Goal: Task Accomplishment & Management: Complete application form

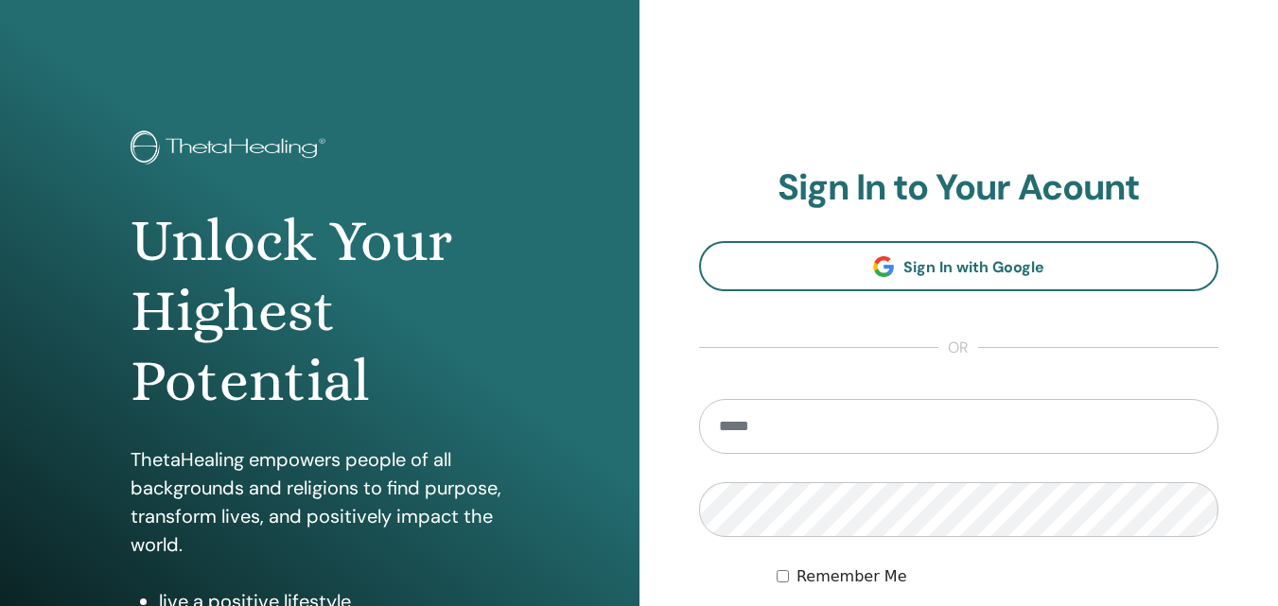
click at [820, 430] on input "email" at bounding box center [959, 426] width 520 height 55
type input "**********"
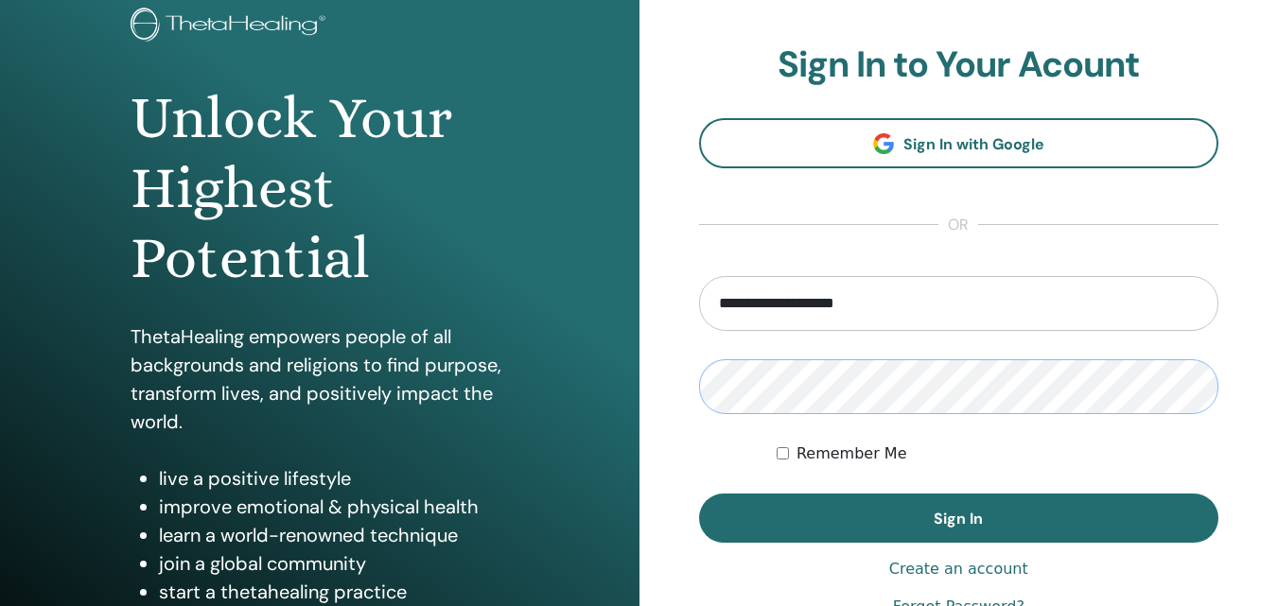
scroll to position [284, 0]
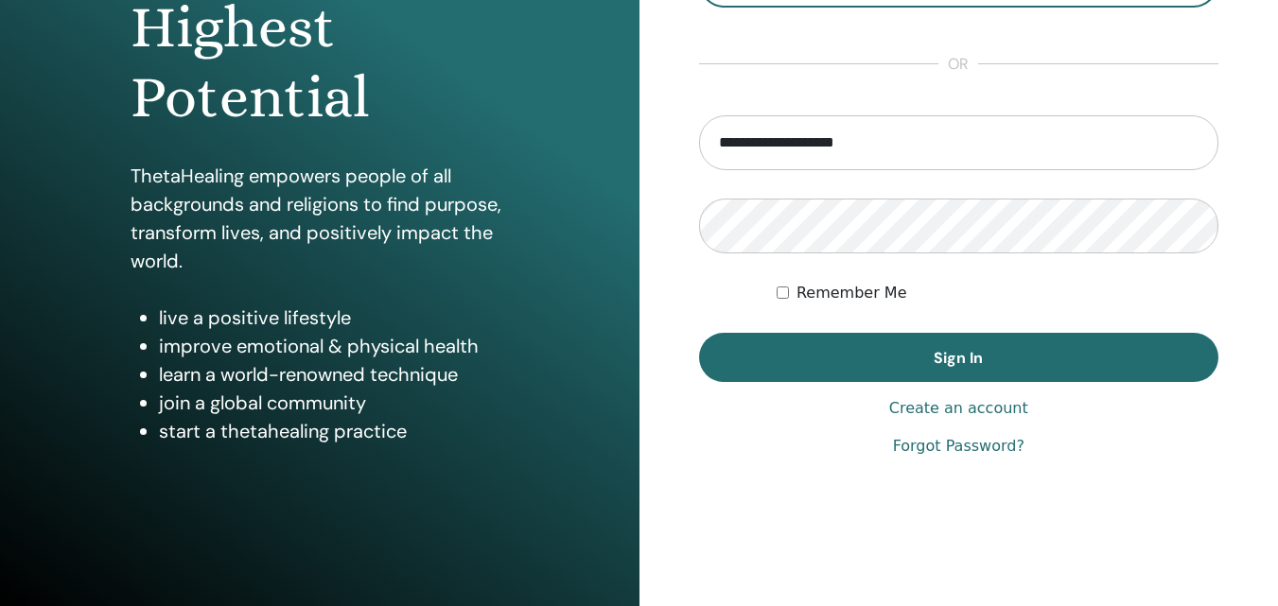
click at [836, 288] on label "Remember Me" at bounding box center [852, 293] width 111 height 23
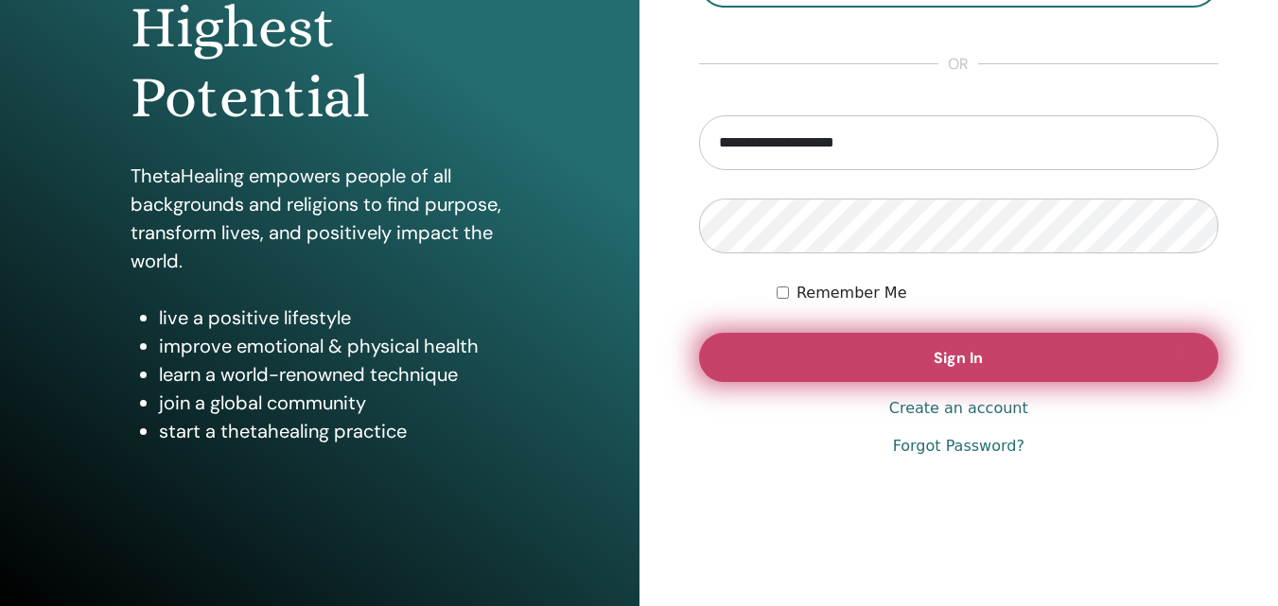
click at [873, 342] on button "Sign In" at bounding box center [959, 357] width 520 height 49
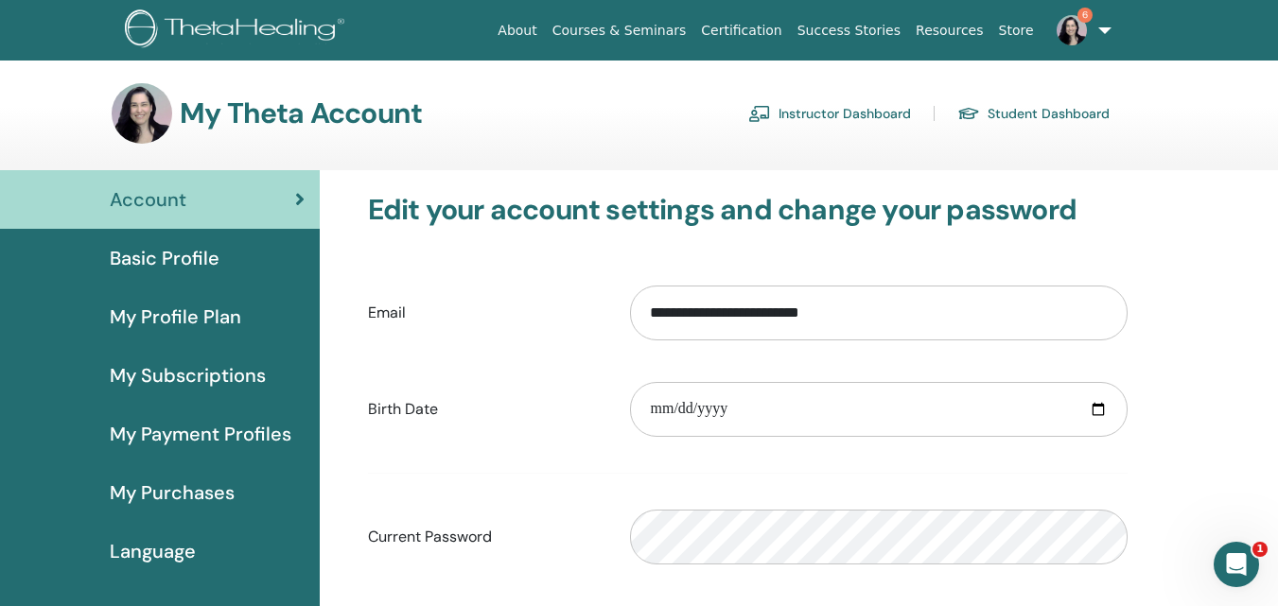
click at [818, 110] on link "Instructor Dashboard" at bounding box center [829, 113] width 163 height 30
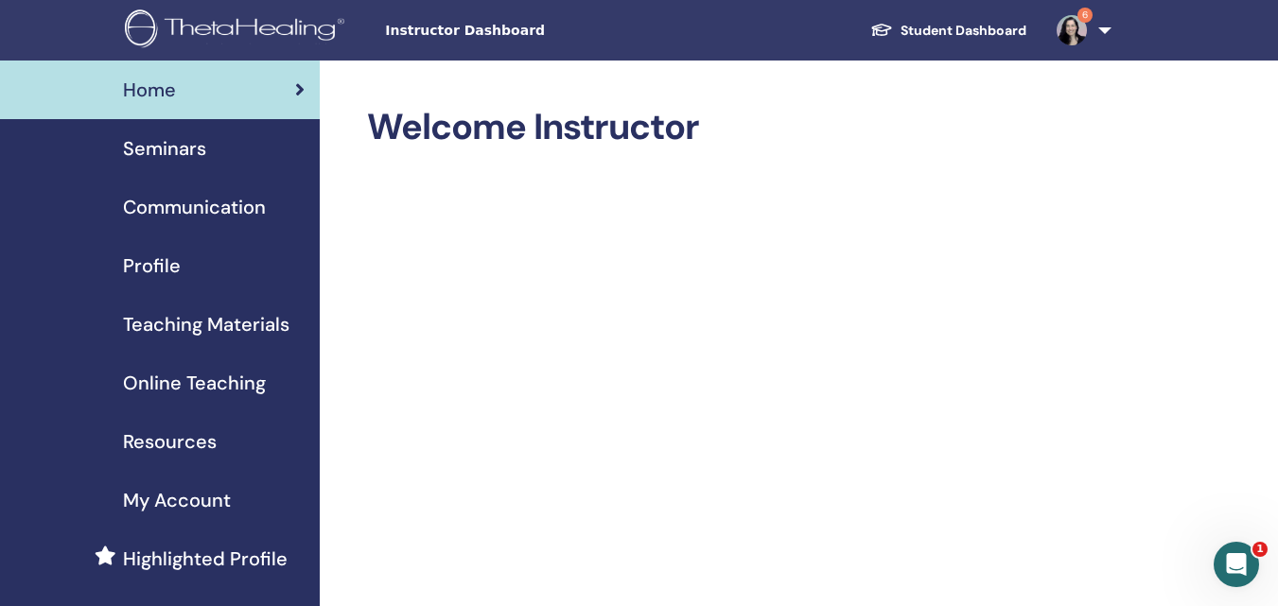
click at [171, 149] on span "Seminars" at bounding box center [164, 148] width 83 height 28
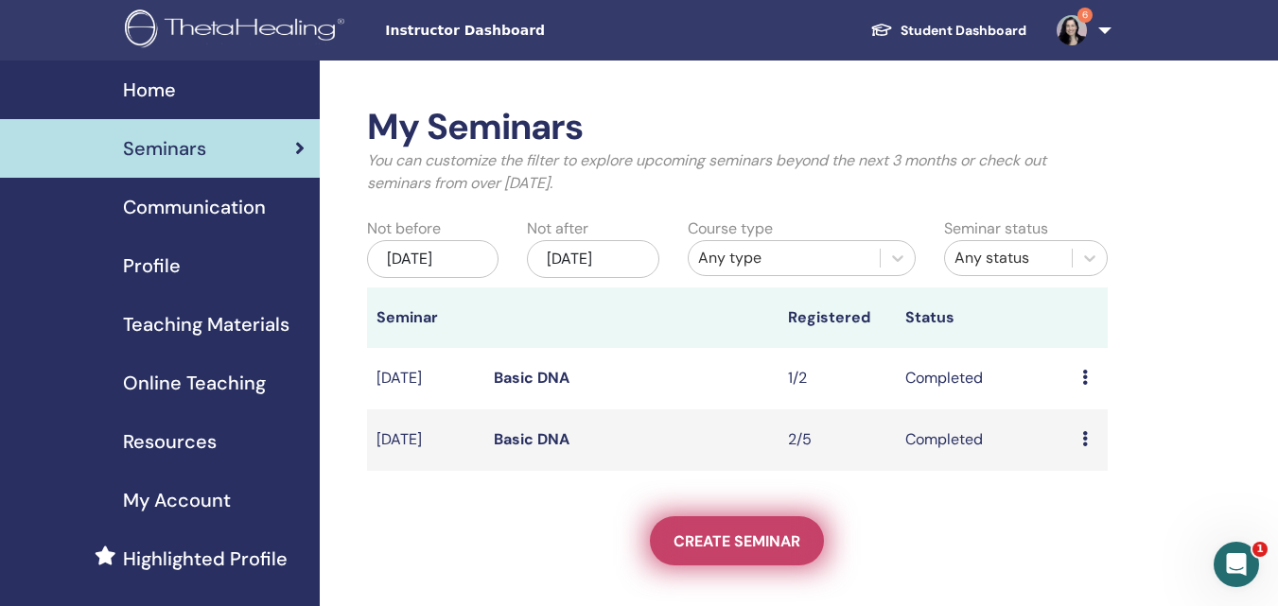
click at [759, 536] on span "Create seminar" at bounding box center [737, 542] width 127 height 20
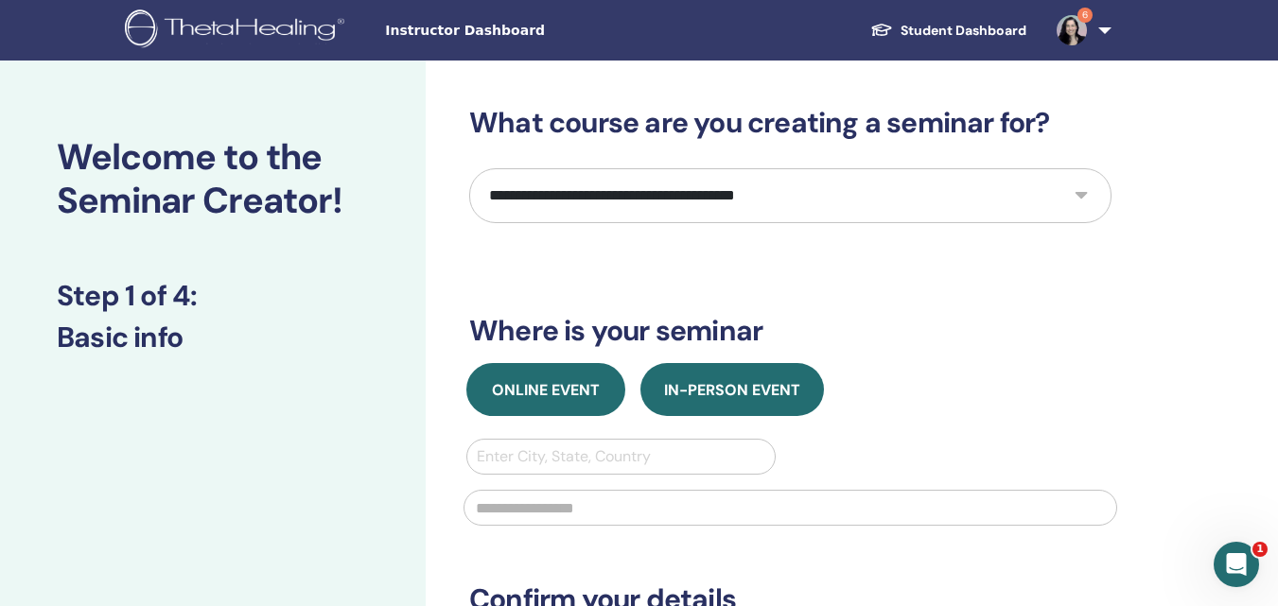
click at [558, 397] on span "Online Event" at bounding box center [546, 390] width 108 height 20
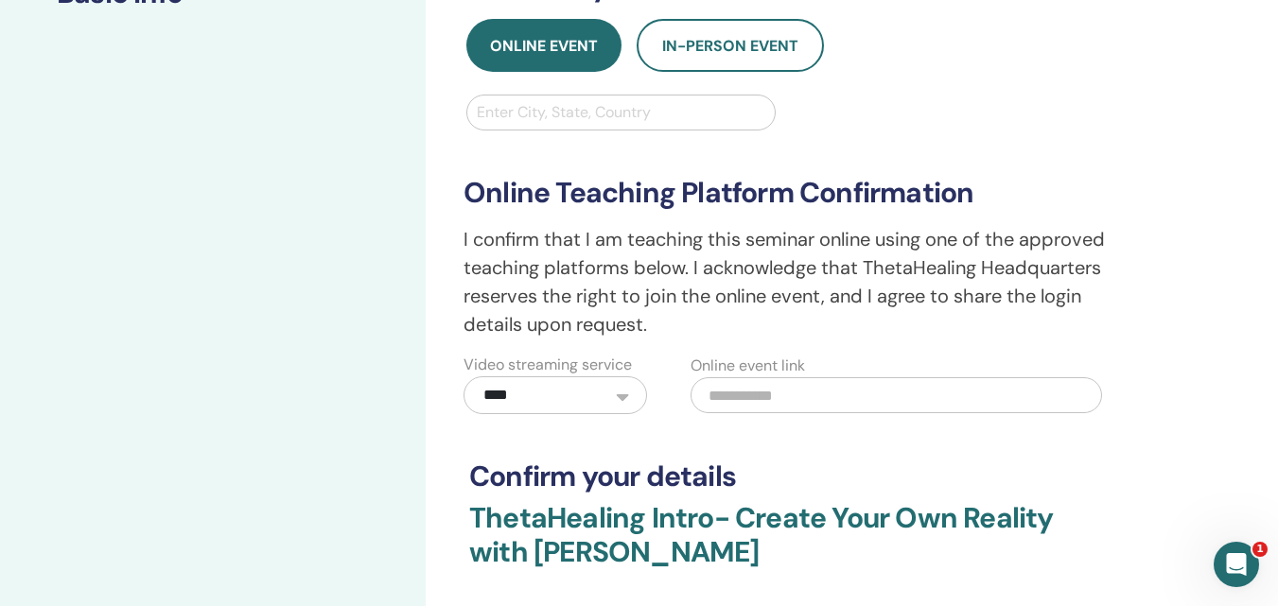
scroll to position [378, 0]
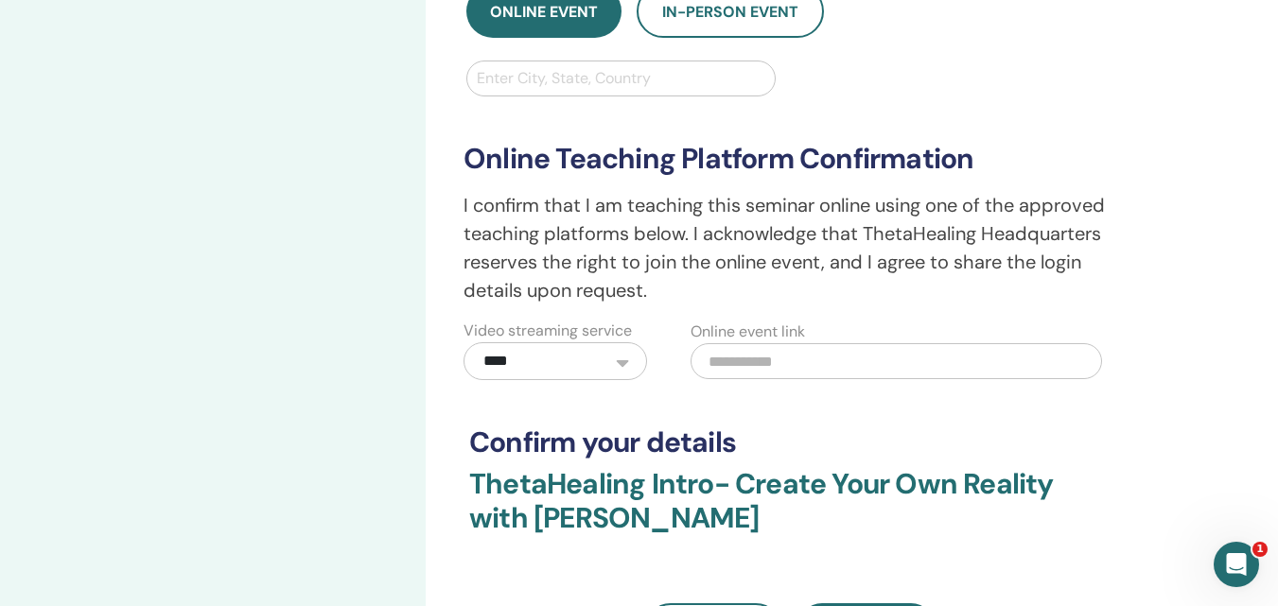
click at [624, 363] on select "**********" at bounding box center [556, 361] width 184 height 38
click at [623, 363] on select "**********" at bounding box center [556, 361] width 184 height 38
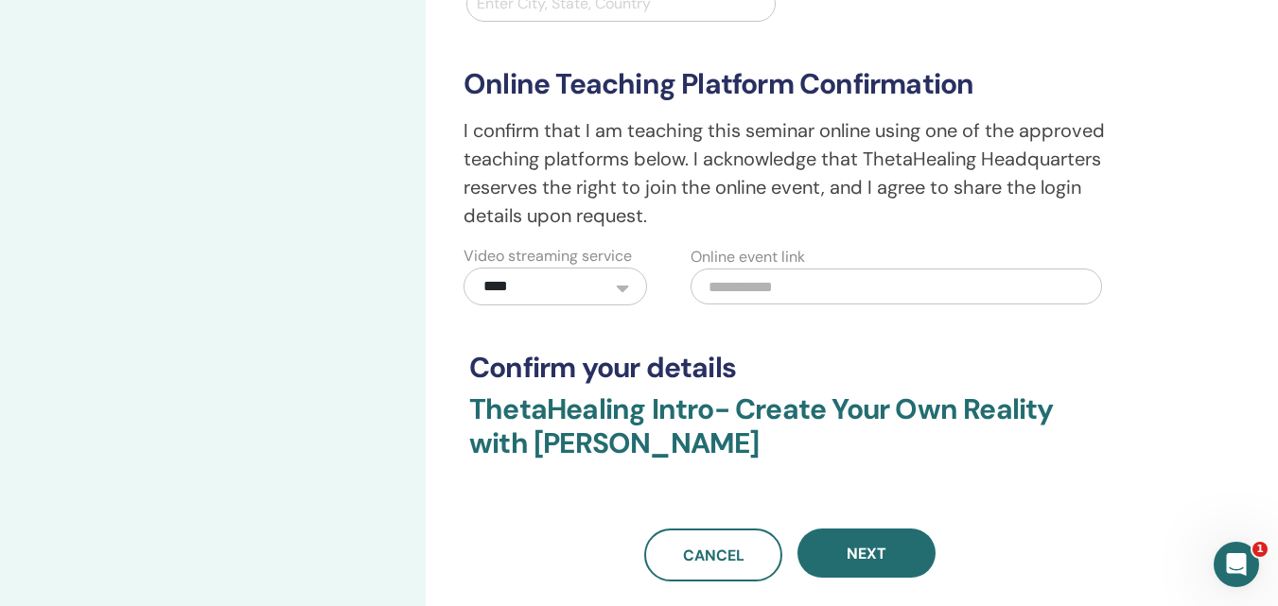
scroll to position [568, 0]
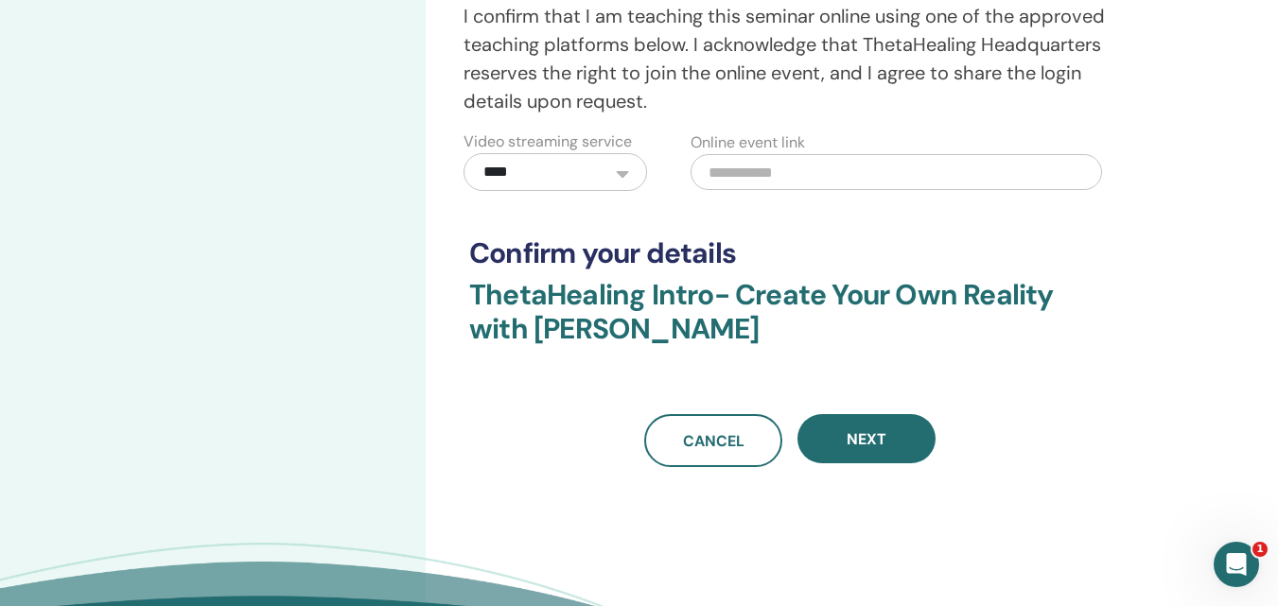
click at [894, 432] on button "Next" at bounding box center [867, 438] width 138 height 49
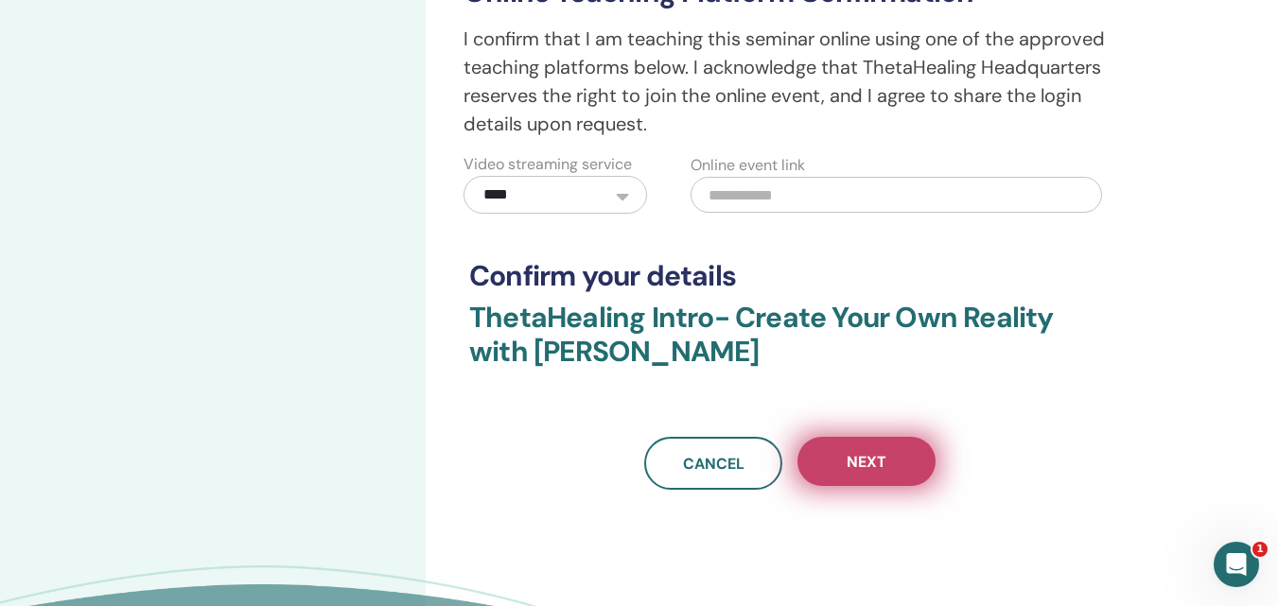
click at [873, 467] on span "Next" at bounding box center [867, 462] width 40 height 20
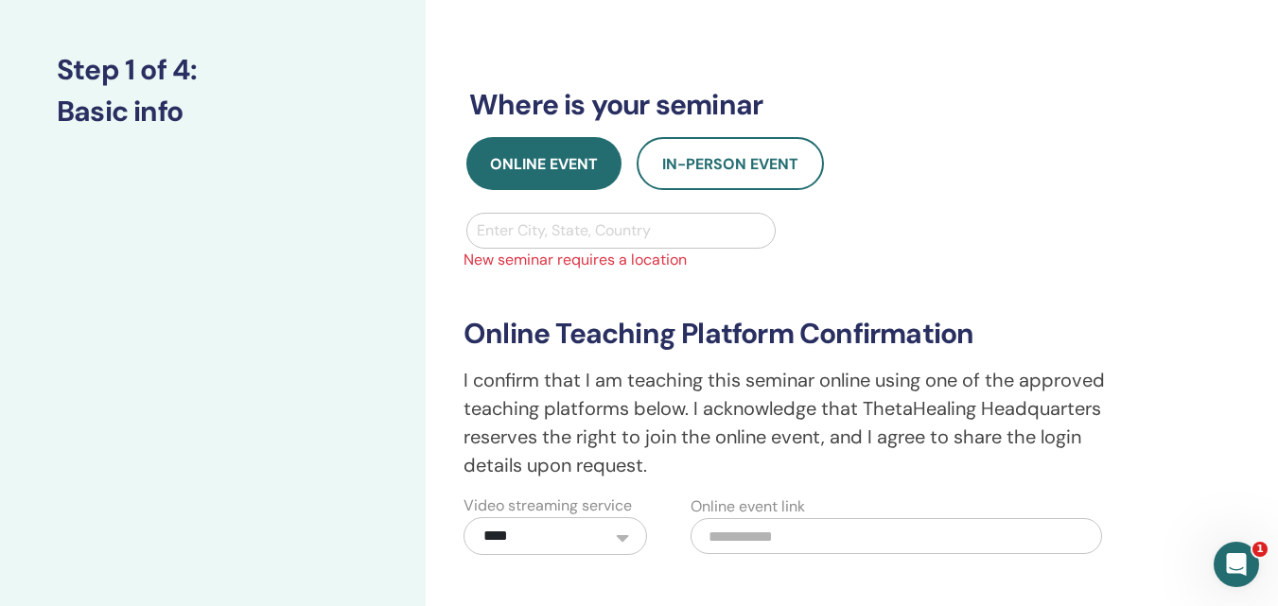
scroll to position [189, 0]
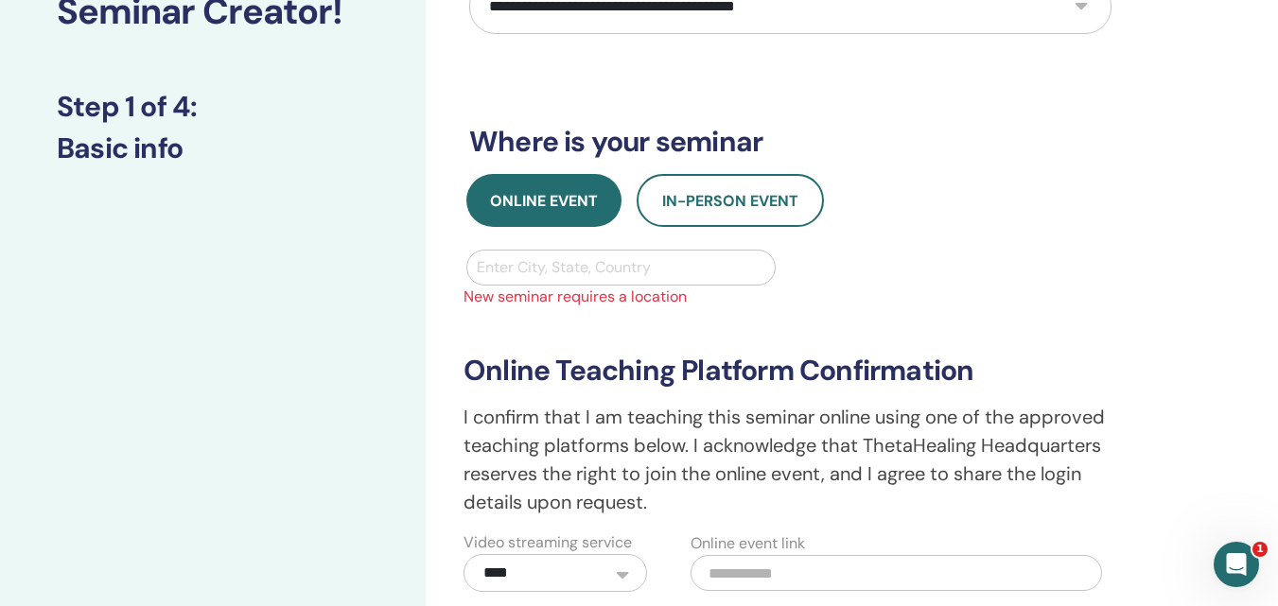
click at [639, 270] on div at bounding box center [621, 267] width 289 height 26
type input "*"
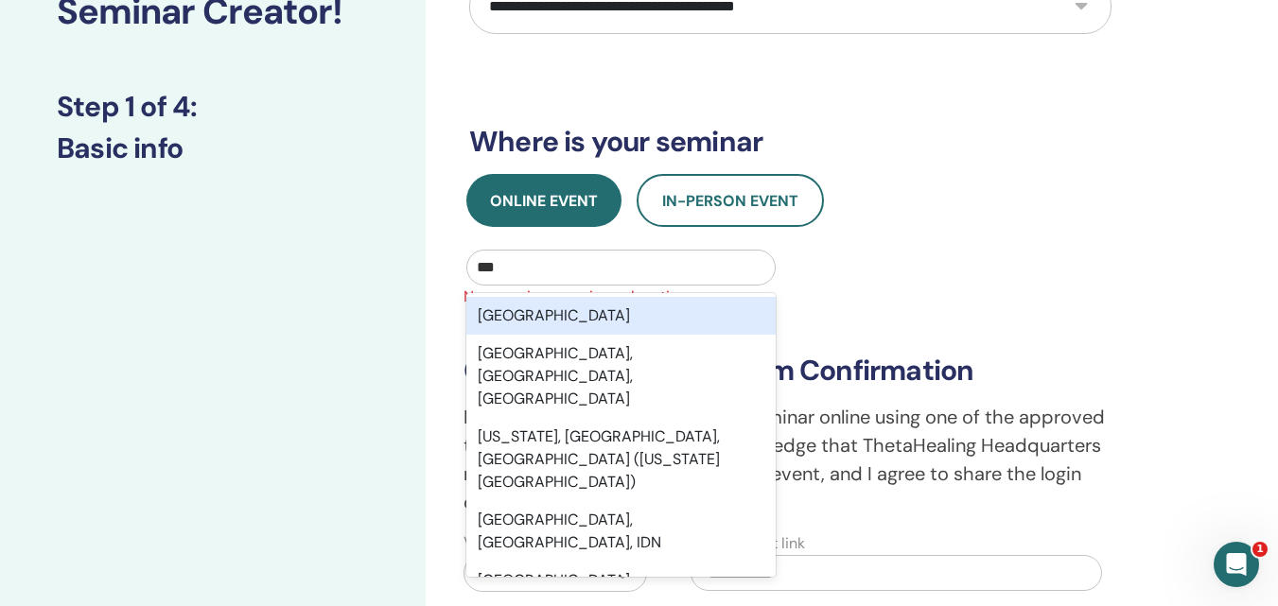
type input "***"
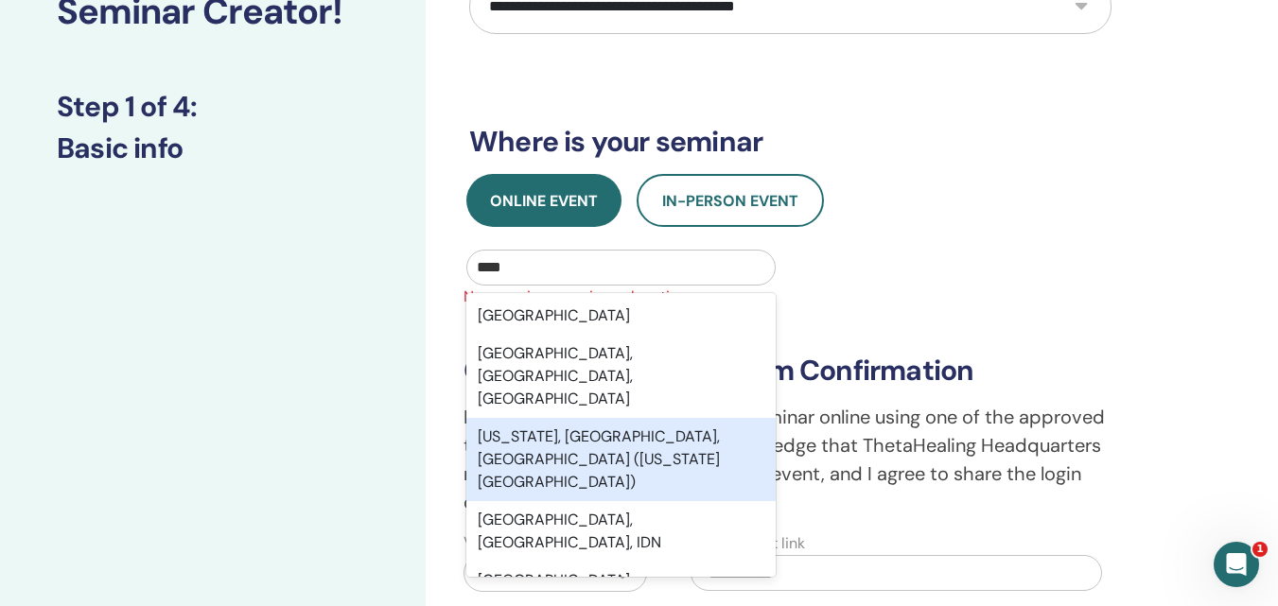
click at [622, 418] on div "New York, NY, USA (New York County)" at bounding box center [620, 459] width 309 height 83
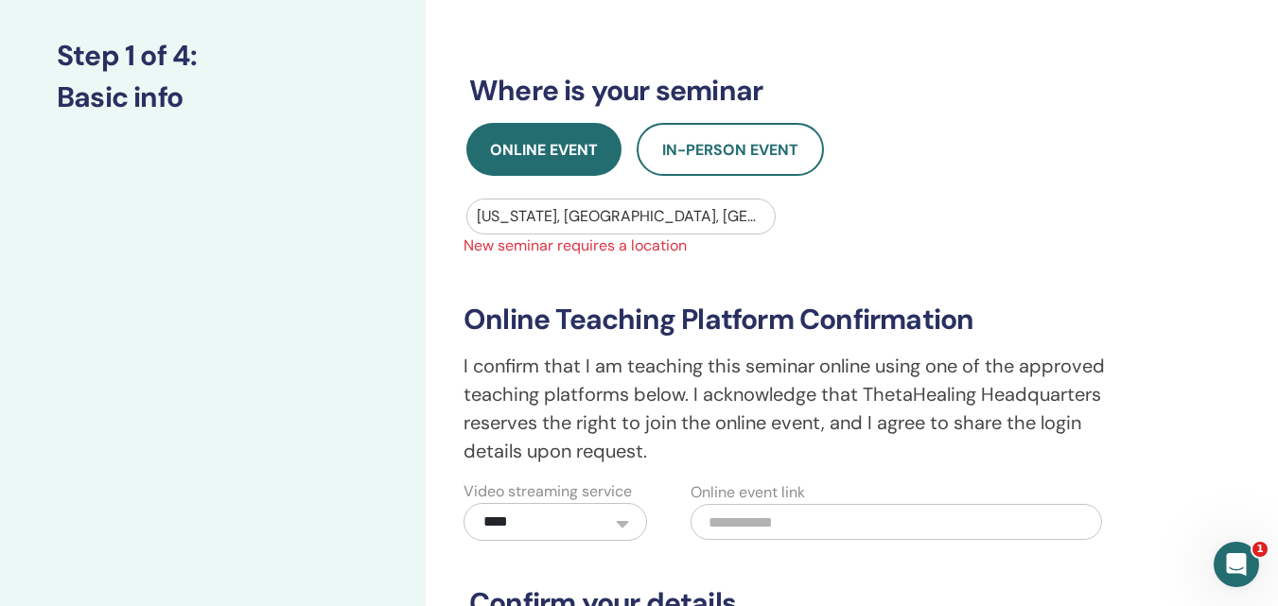
scroll to position [284, 0]
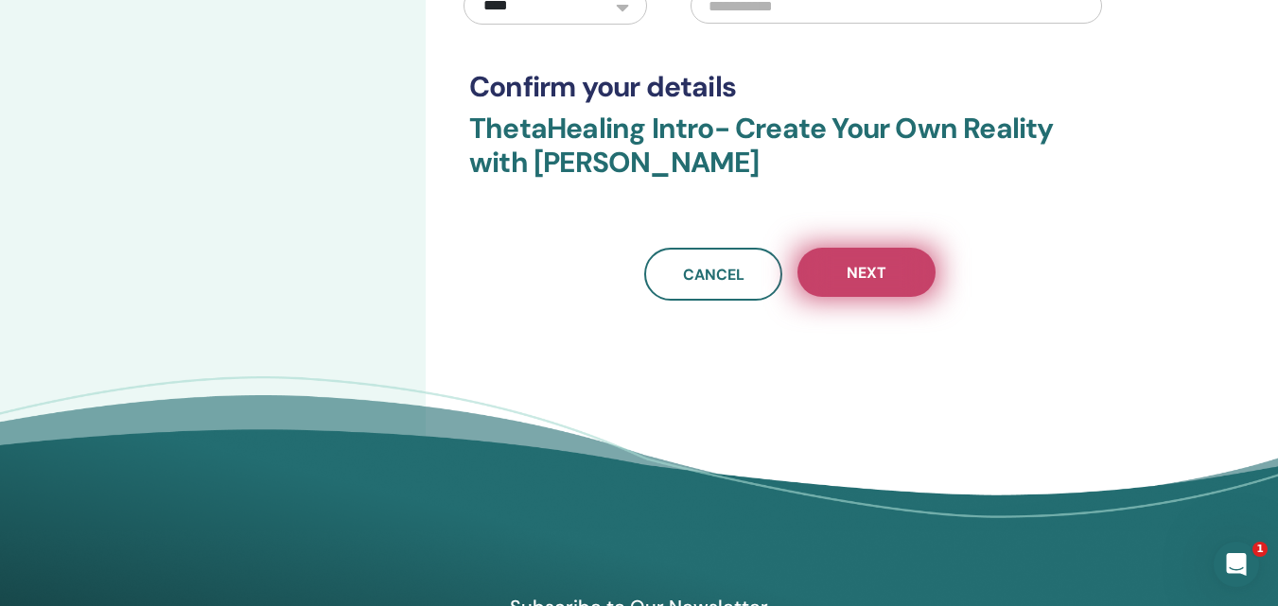
click at [830, 261] on button "Next" at bounding box center [867, 272] width 138 height 49
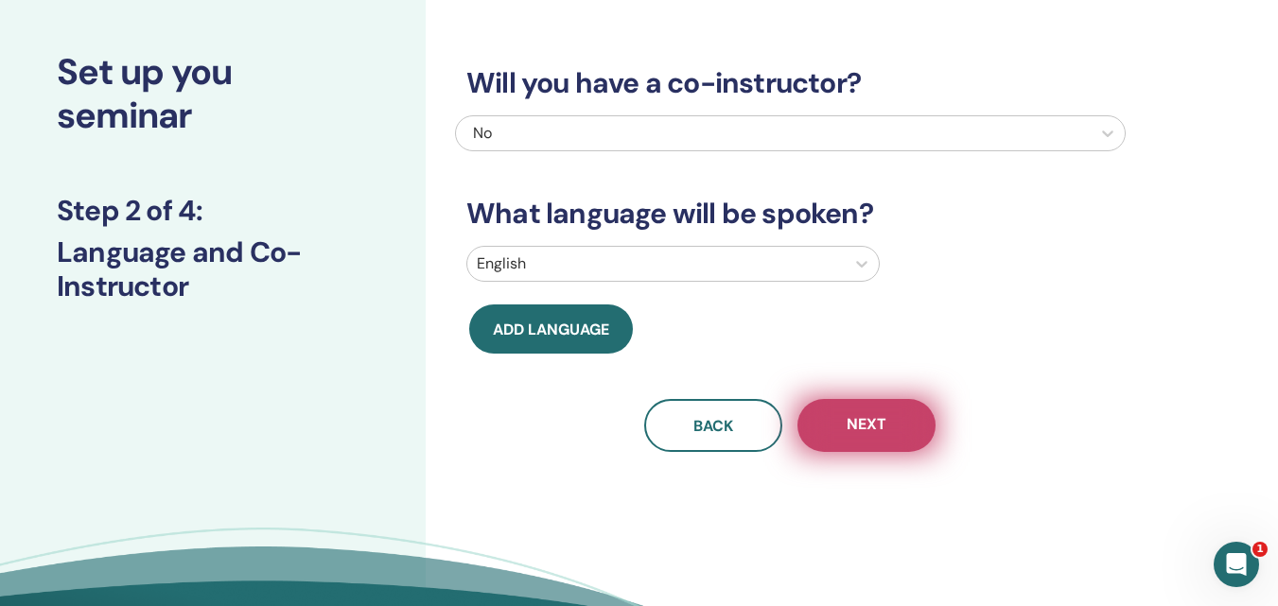
scroll to position [0, 0]
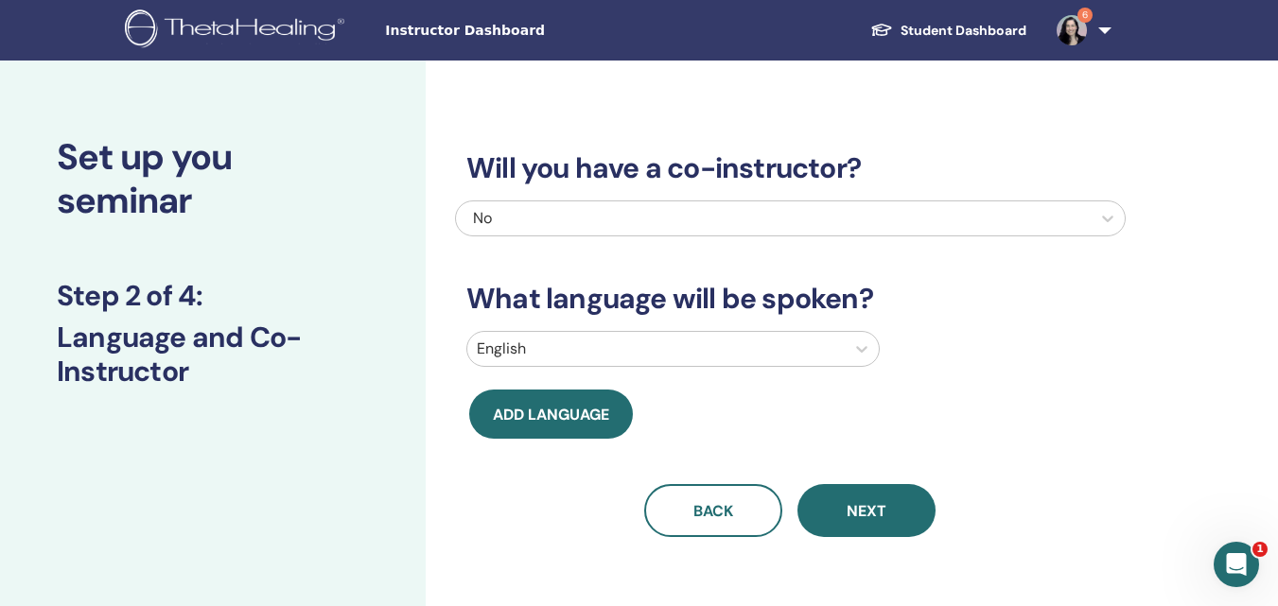
click at [765, 347] on div at bounding box center [656, 349] width 359 height 26
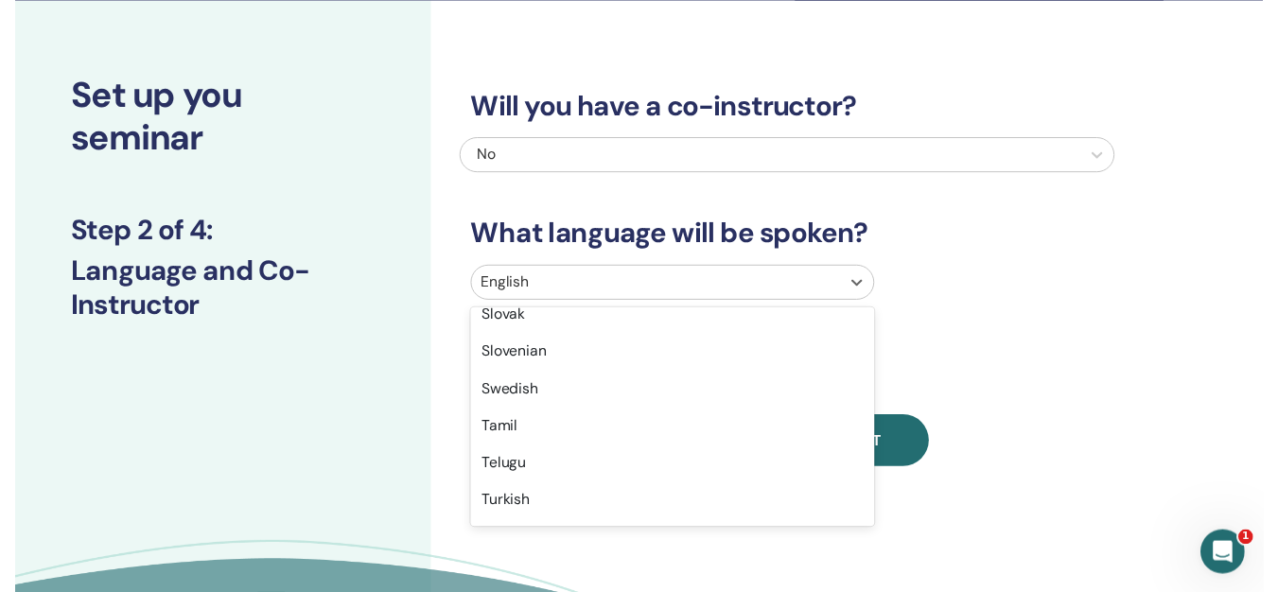
scroll to position [1419, 0]
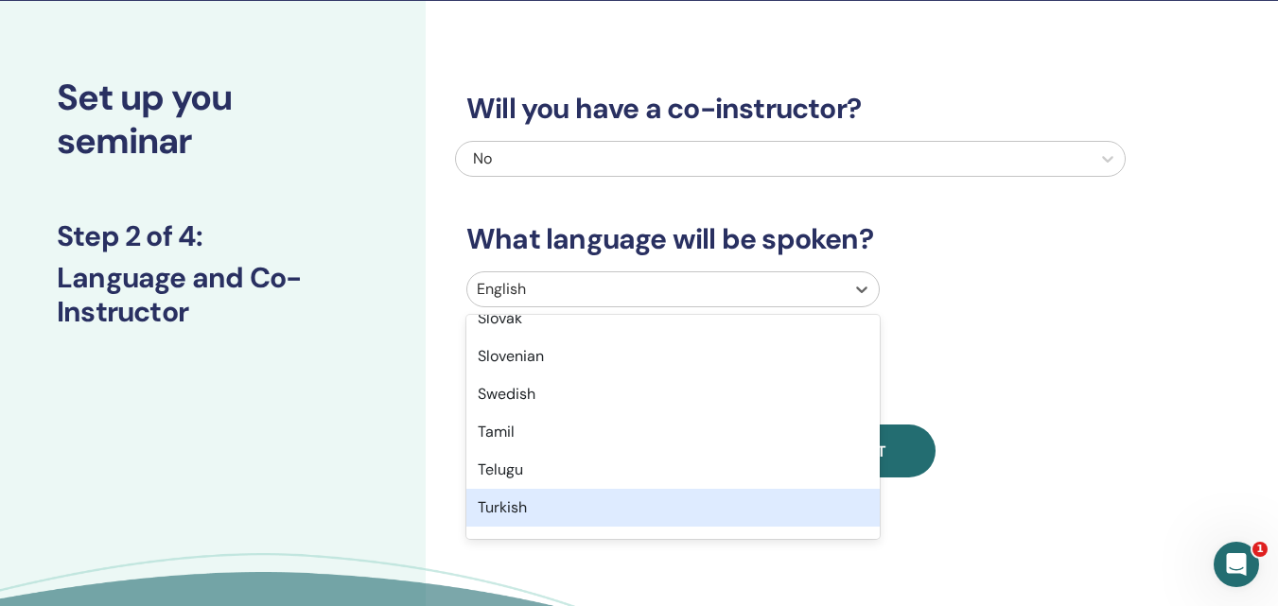
click at [603, 505] on div "Turkish" at bounding box center [672, 508] width 413 height 38
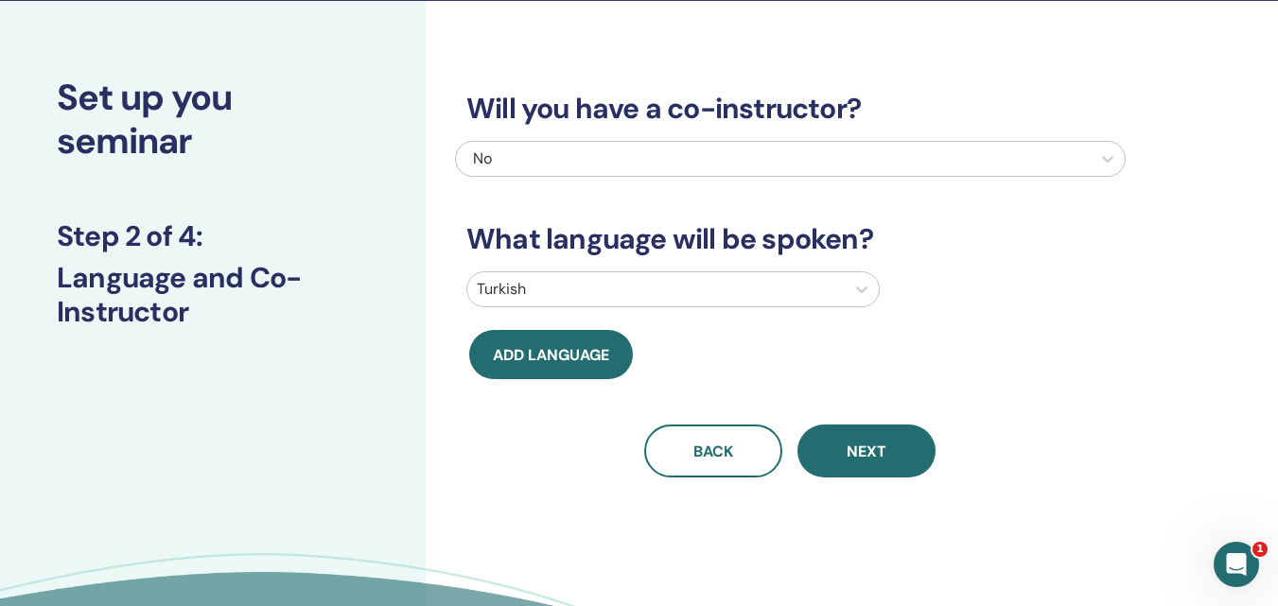
click at [990, 297] on div "Turkish" at bounding box center [790, 290] width 676 height 36
click at [869, 450] on span "Next" at bounding box center [867, 452] width 40 height 20
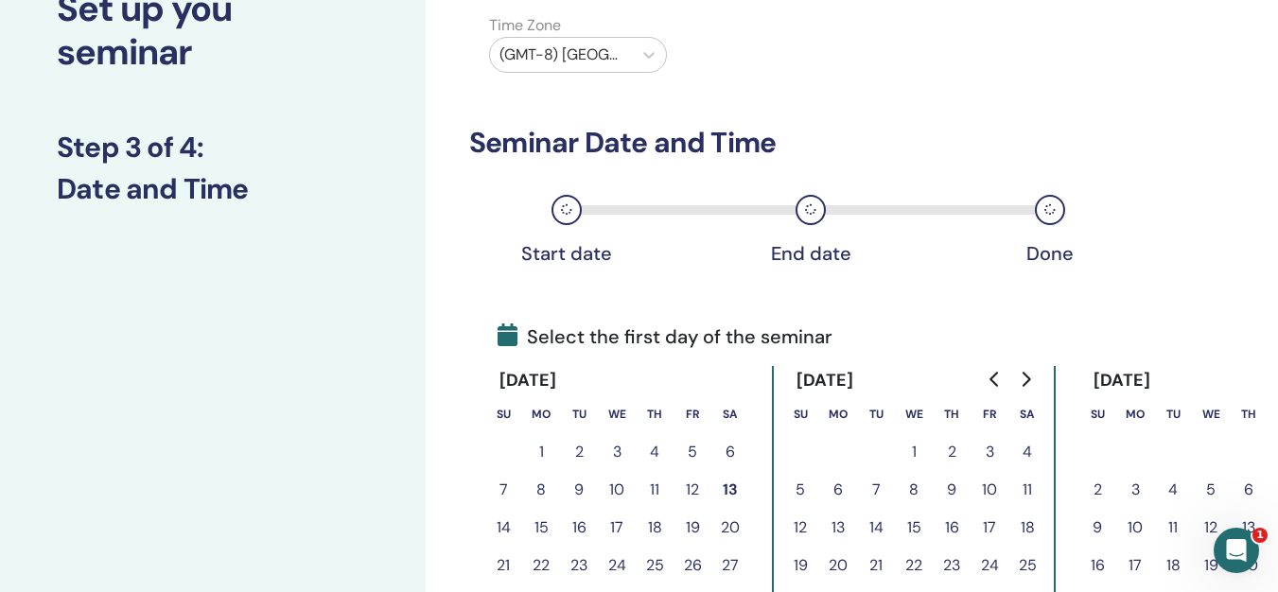
scroll to position [249, 0]
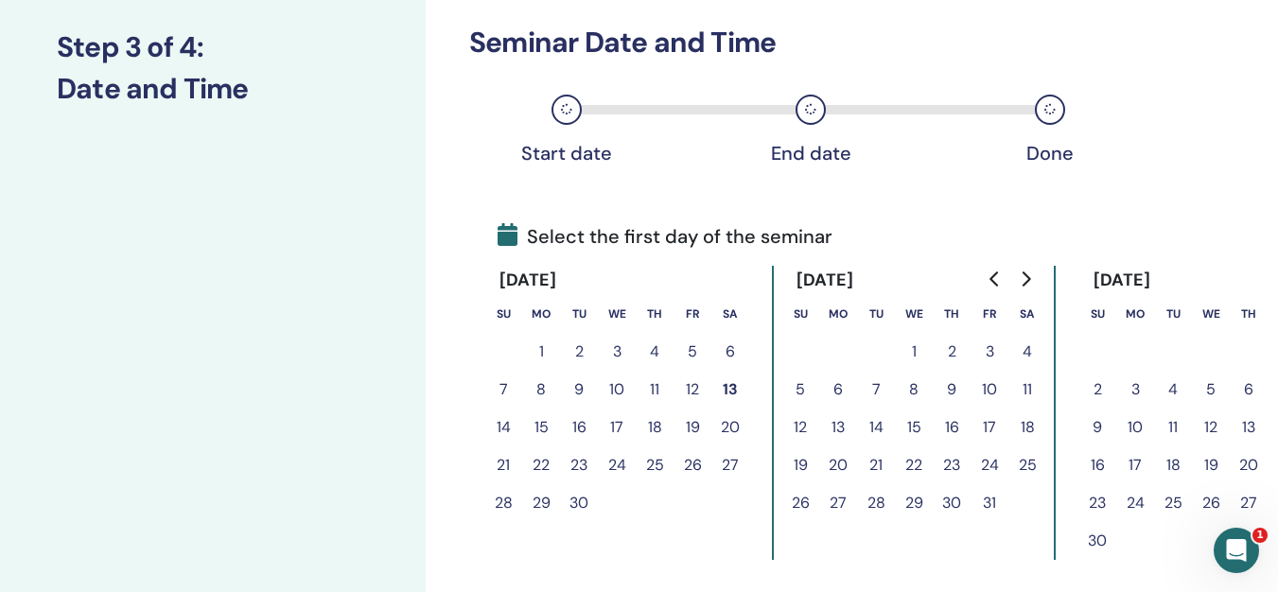
click at [541, 425] on button "15" at bounding box center [541, 428] width 38 height 38
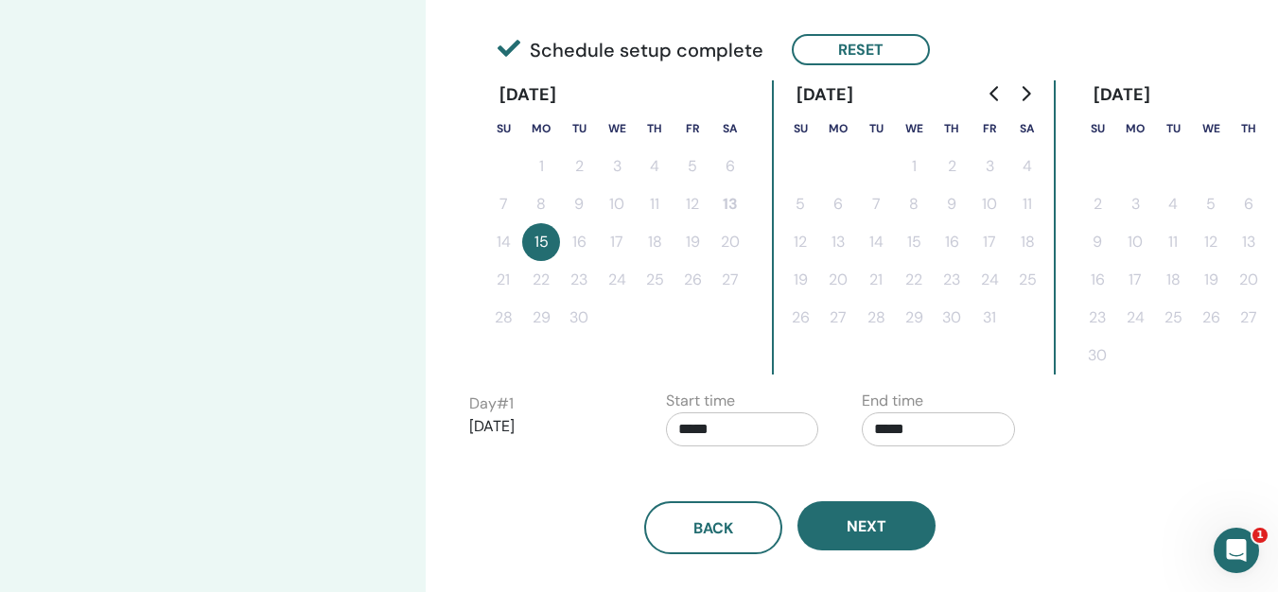
scroll to position [438, 0]
click at [694, 427] on input "*****" at bounding box center [742, 429] width 153 height 34
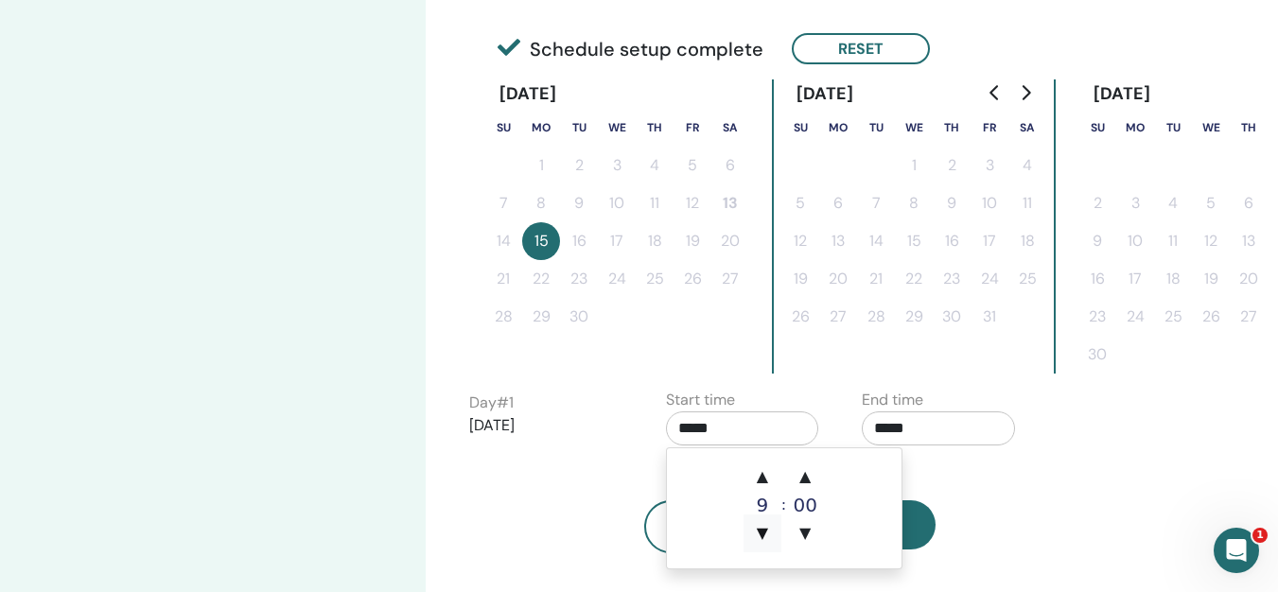
click at [760, 525] on span "▼" at bounding box center [763, 534] width 38 height 38
click at [1097, 465] on div "Back Next" at bounding box center [790, 504] width 671 height 98
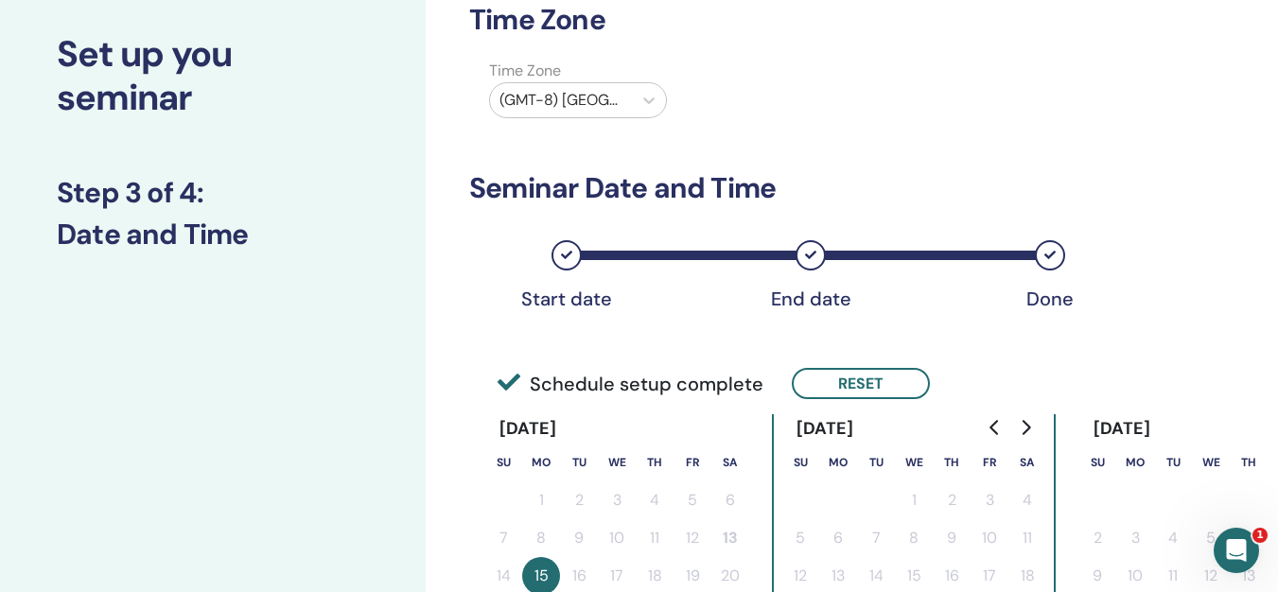
scroll to position [60, 0]
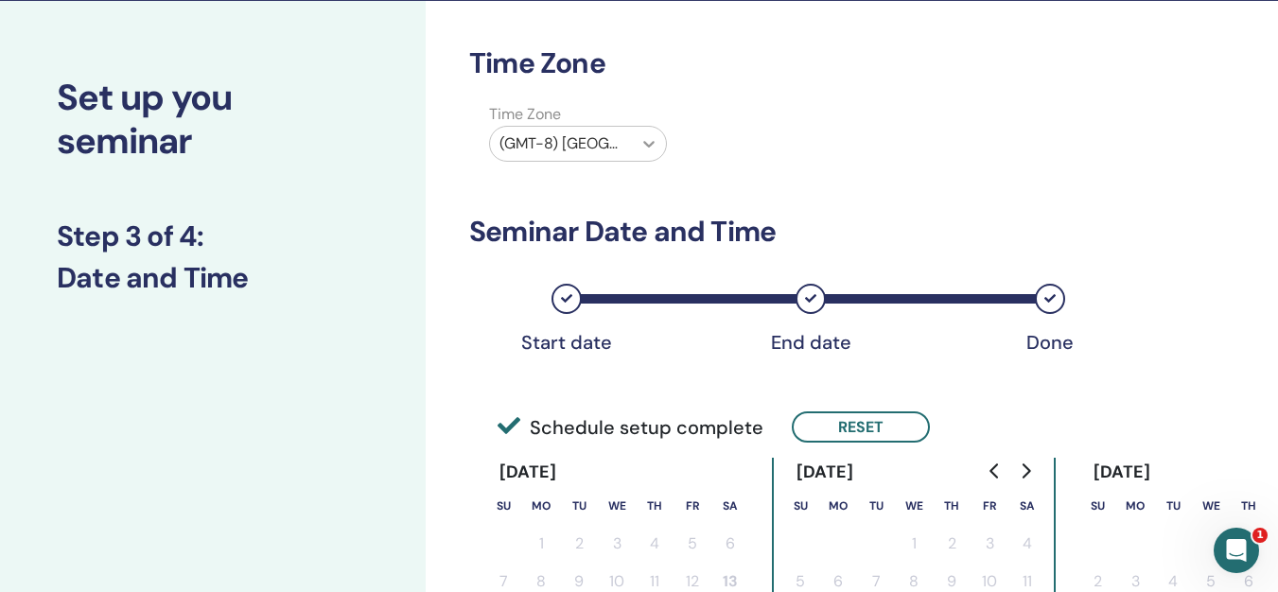
click at [647, 143] on icon at bounding box center [649, 143] width 19 height 19
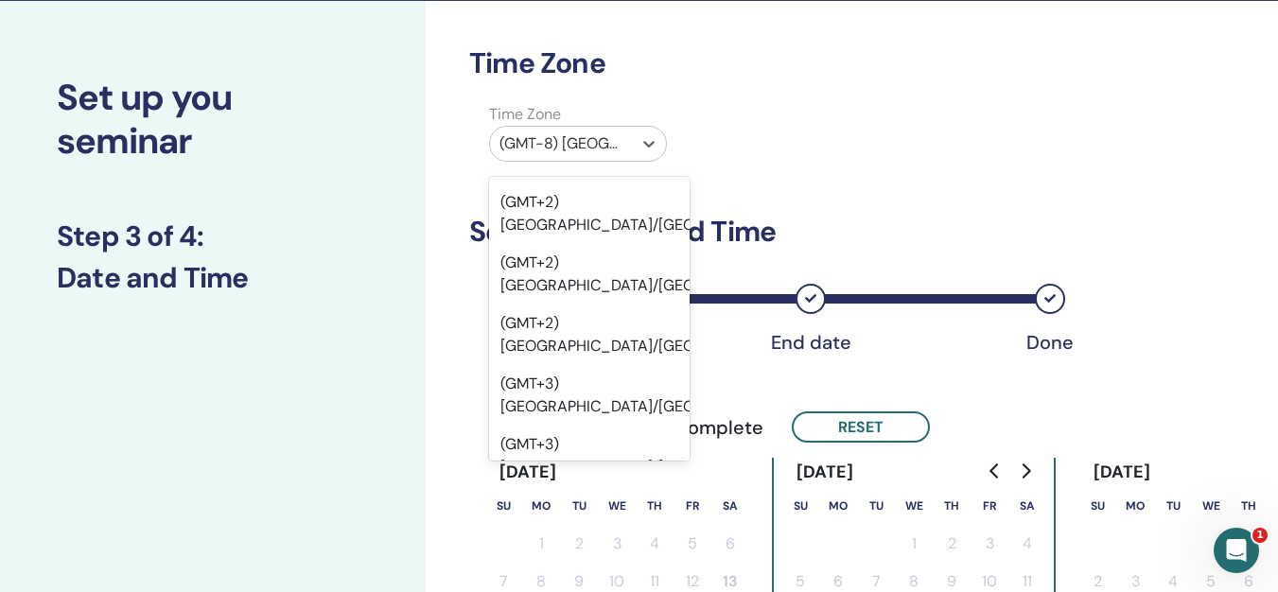
scroll to position [31018, 0]
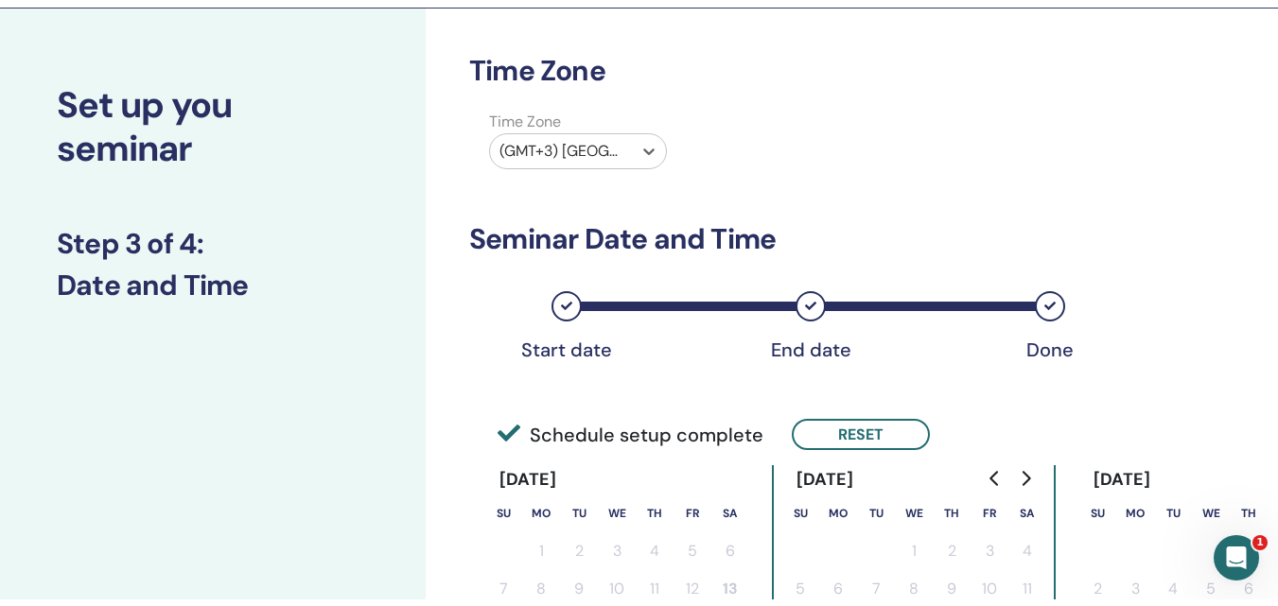
scroll to position [438, 0]
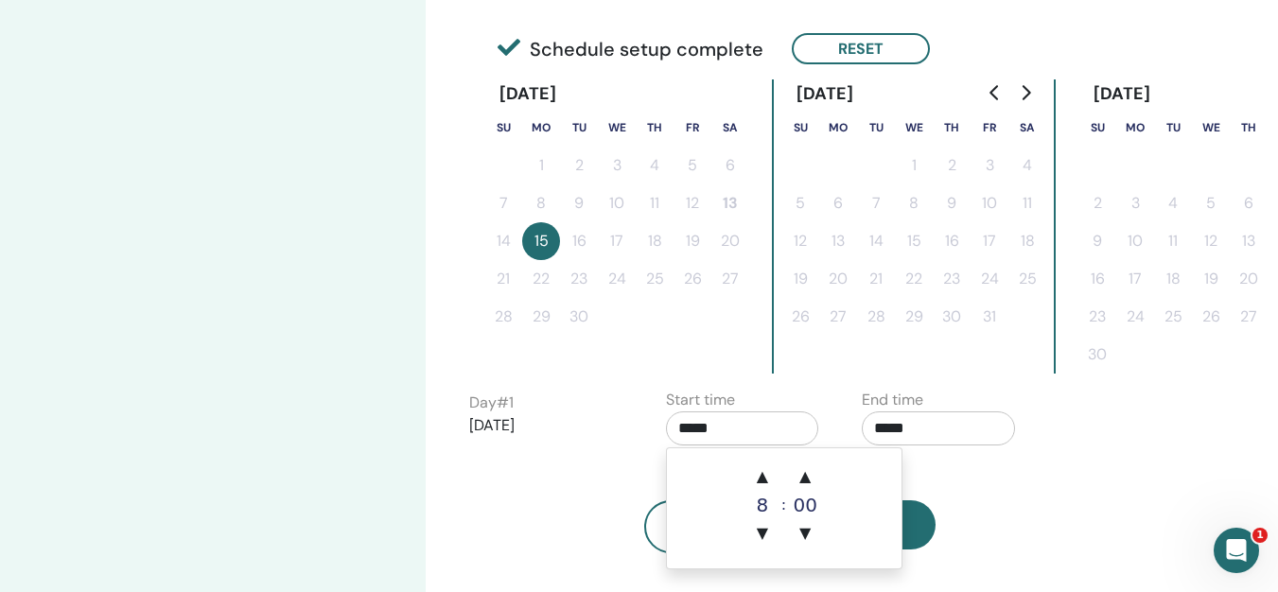
click at [740, 428] on input "*****" at bounding box center [742, 429] width 153 height 34
click at [763, 478] on span "▲" at bounding box center [763, 477] width 38 height 38
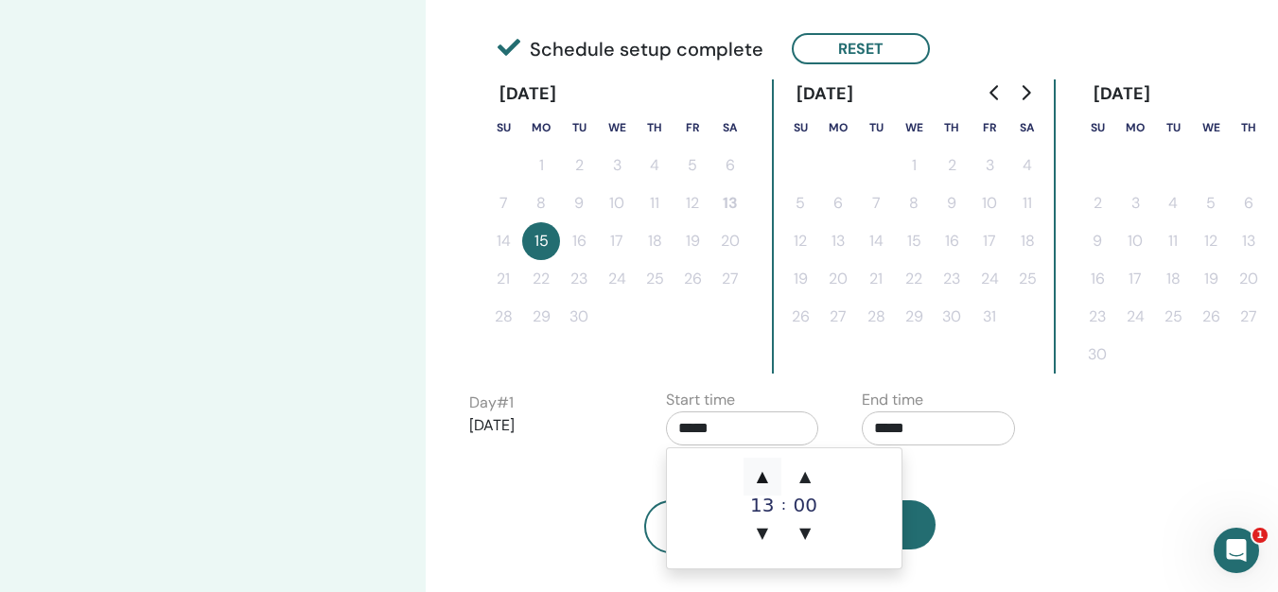
click at [763, 478] on span "▲" at bounding box center [763, 477] width 38 height 38
type input "*****"
click at [763, 478] on span "▲" at bounding box center [763, 477] width 38 height 38
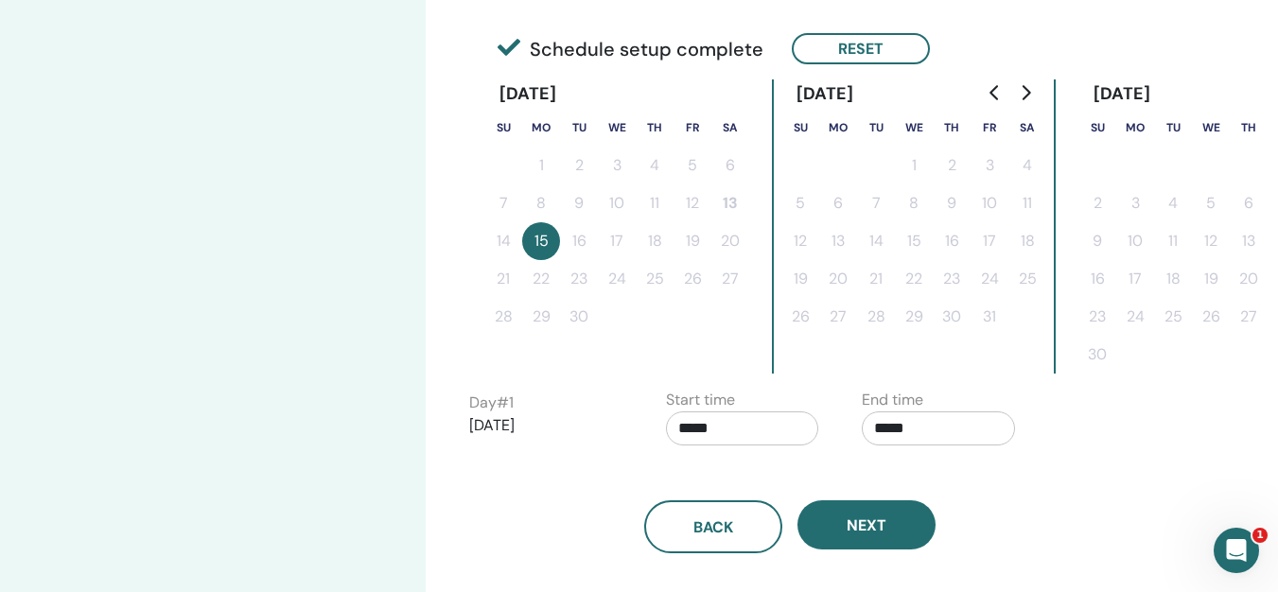
click at [994, 482] on div "Back Next" at bounding box center [790, 504] width 671 height 98
click at [912, 432] on input "*****" at bounding box center [938, 429] width 153 height 34
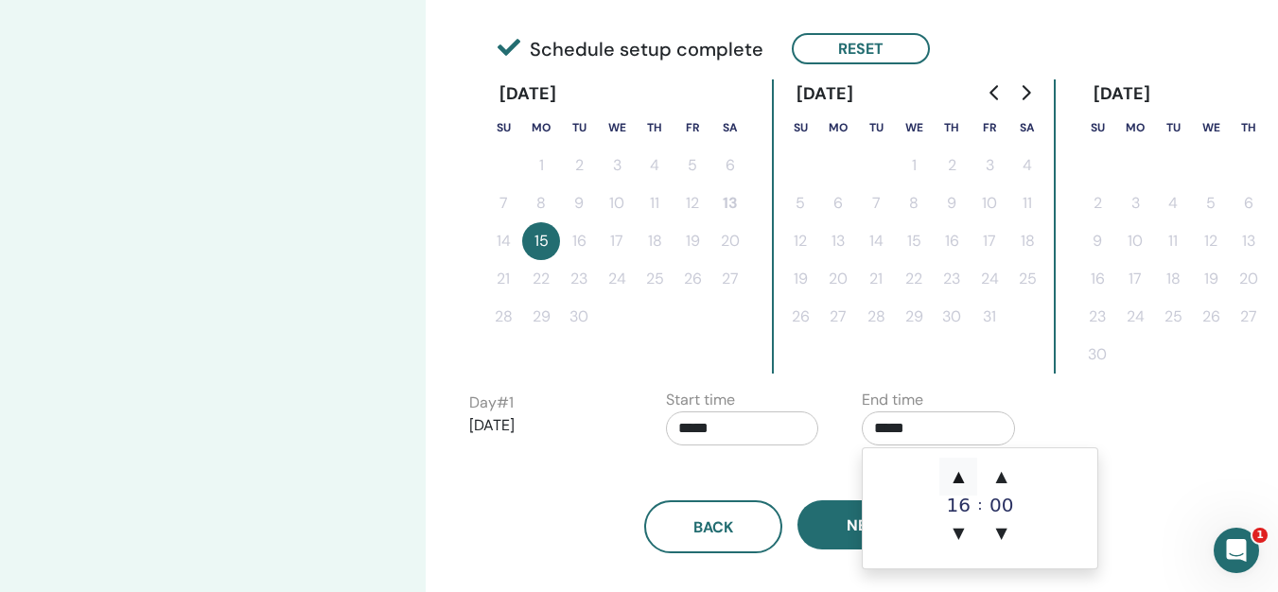
click at [961, 480] on span "▲" at bounding box center [958, 477] width 38 height 38
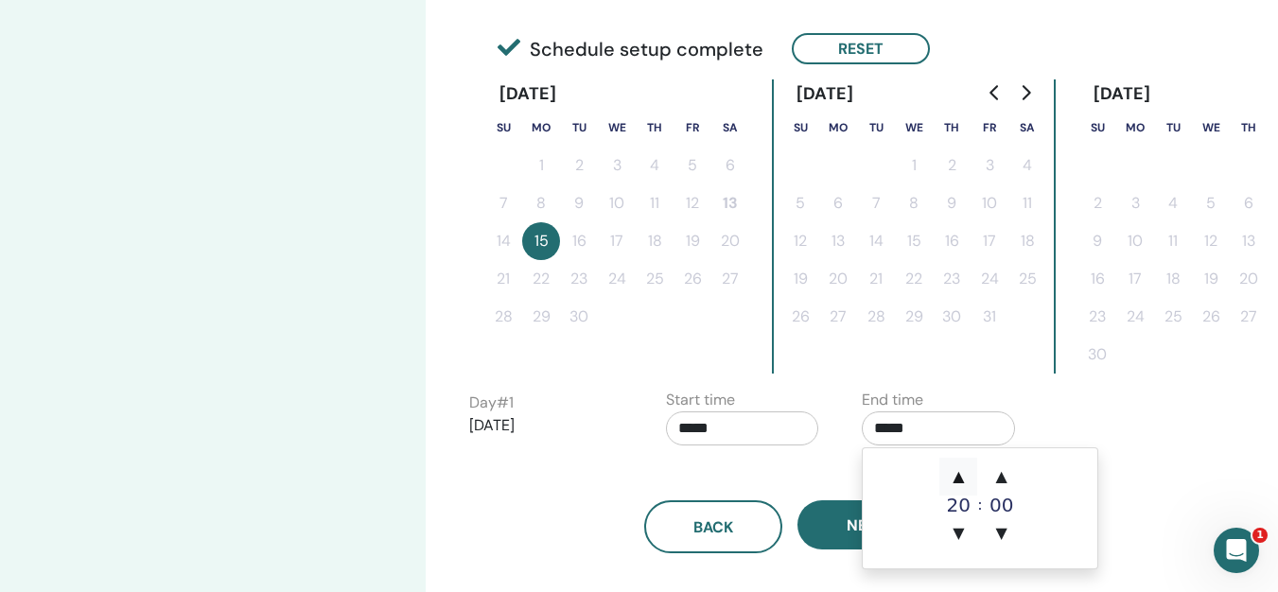
click at [961, 480] on span "▲" at bounding box center [958, 477] width 38 height 38
type input "*****"
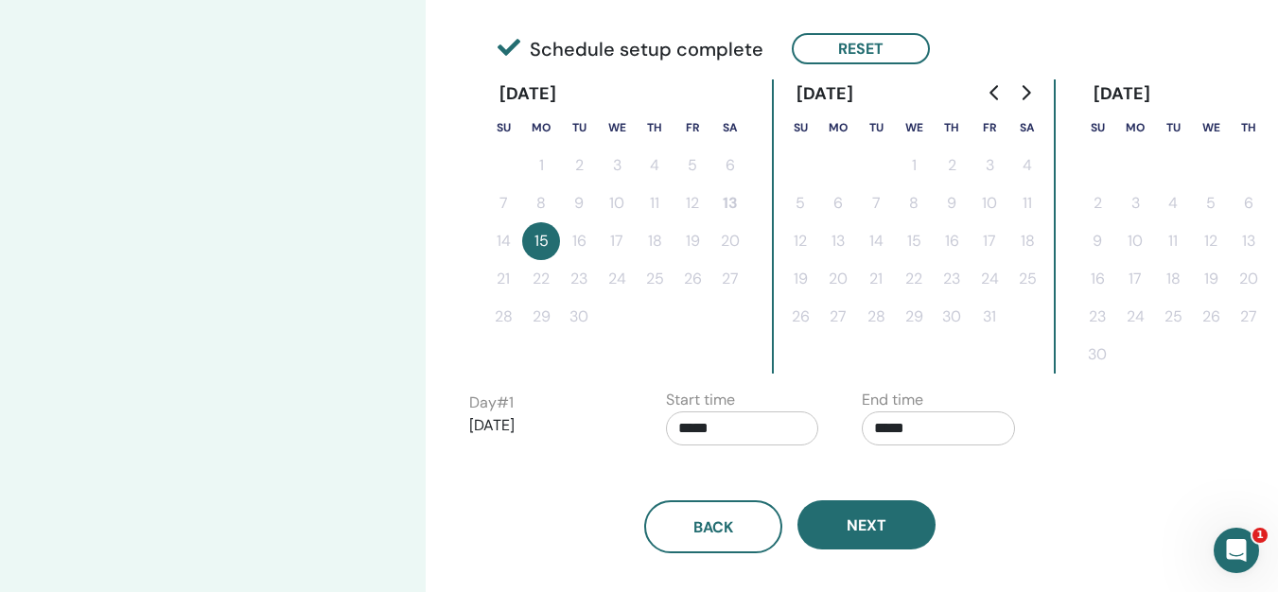
click at [1090, 429] on div "Day # 1 2025/09/15 Start time ***** End time *****" at bounding box center [847, 422] width 785 height 66
drag, startPoint x: 689, startPoint y: 429, endPoint x: 735, endPoint y: 430, distance: 46.4
click at [692, 428] on input "*****" at bounding box center [742, 429] width 153 height 34
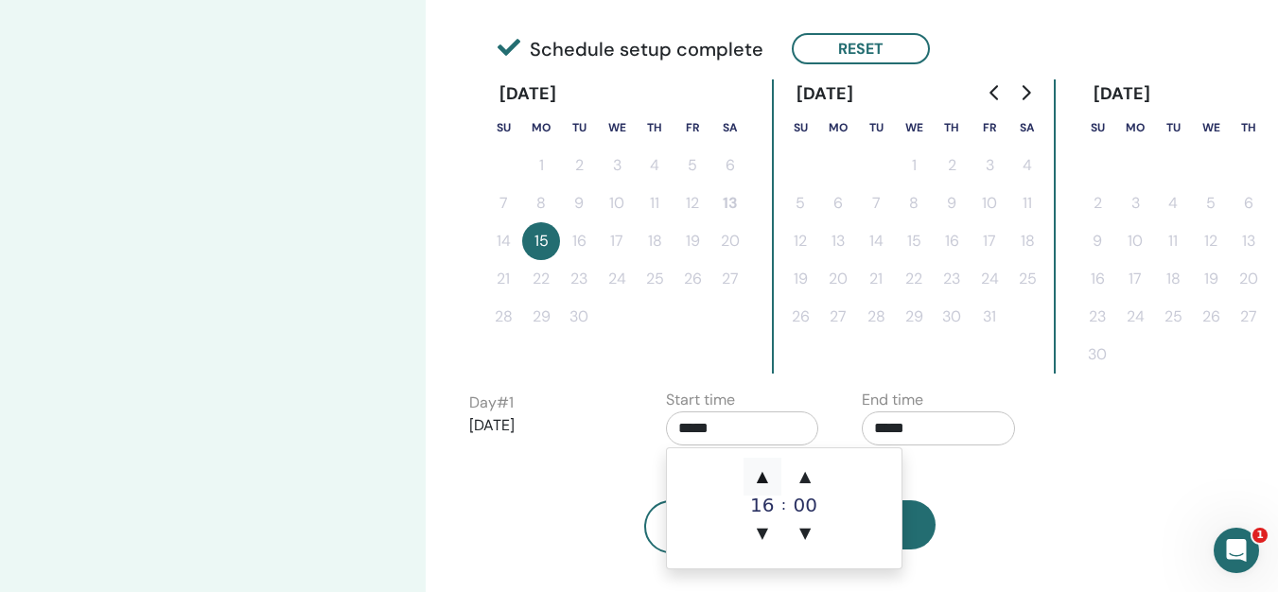
click at [770, 480] on span "▲" at bounding box center [763, 477] width 38 height 38
click at [770, 530] on span "▼" at bounding box center [763, 534] width 38 height 38
type input "*****"
click at [1158, 493] on div "Time Zone Time Zone (GMT+3) Turkey Seminar Date and Time Start date End date Do…" at bounding box center [852, 221] width 852 height 1196
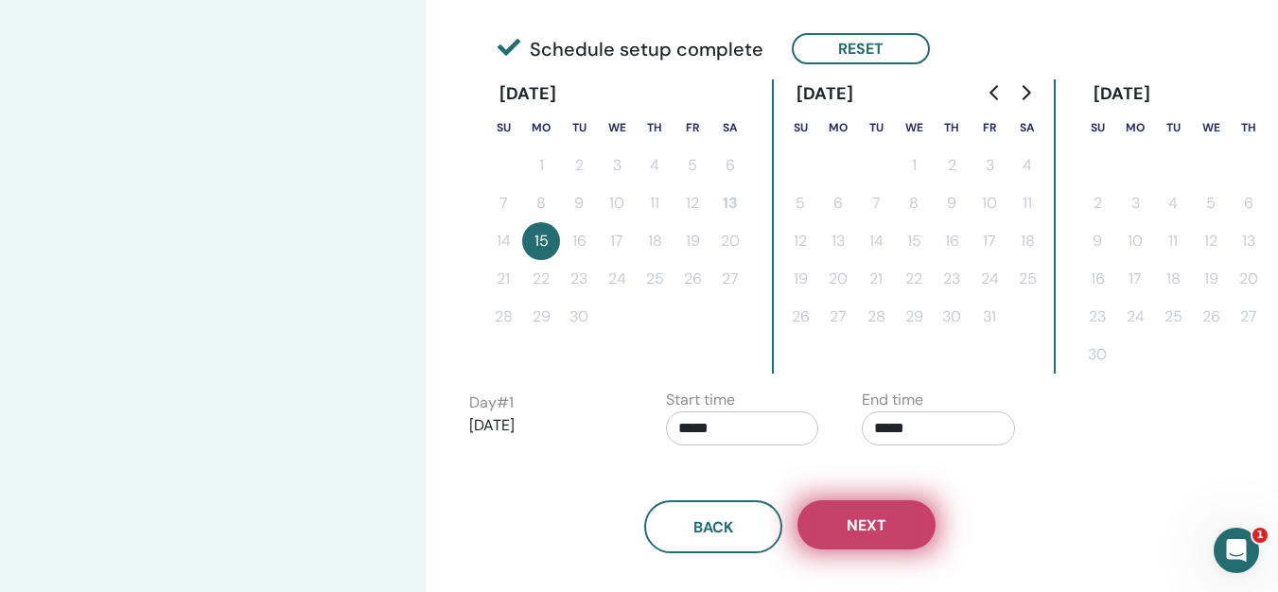
click at [872, 519] on span "Next" at bounding box center [867, 526] width 40 height 20
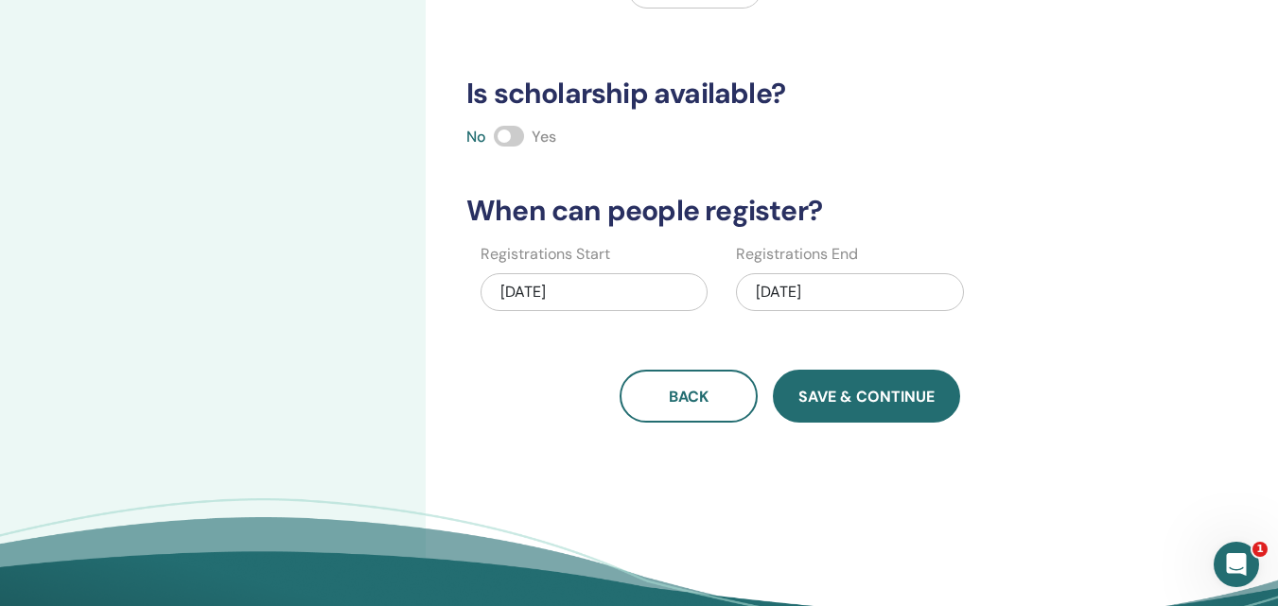
click at [873, 400] on span "Save & Continue" at bounding box center [866, 397] width 136 height 20
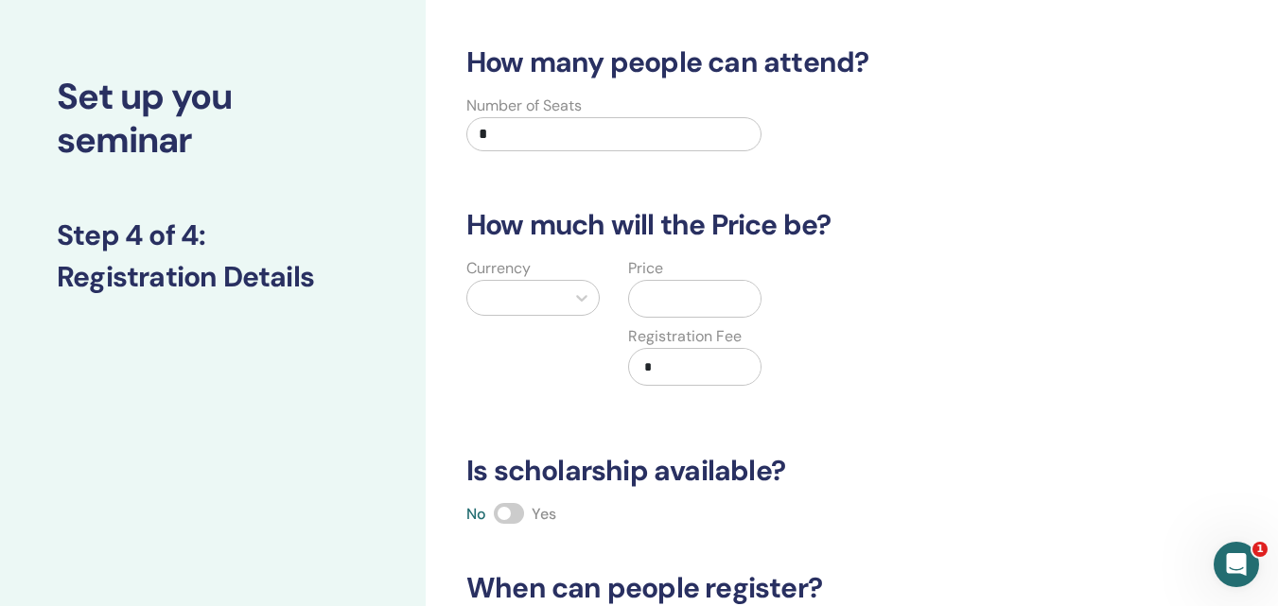
scroll to position [60, 0]
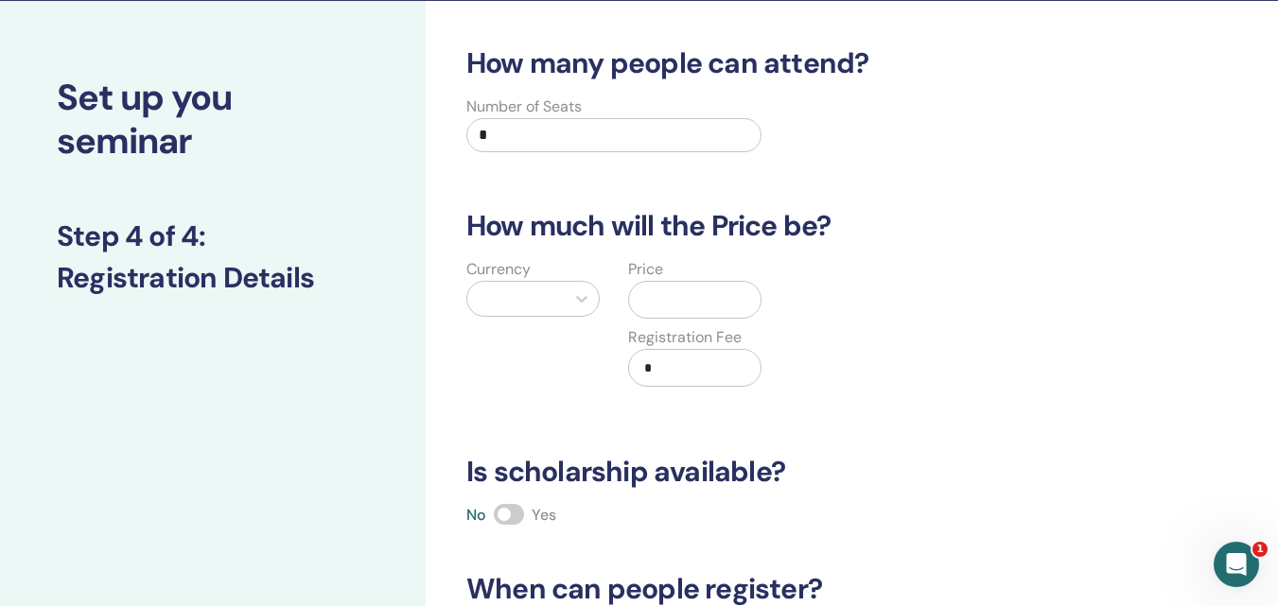
drag, startPoint x: 541, startPoint y: 133, endPoint x: 443, endPoint y: 130, distance: 98.5
click at [443, 130] on div "Number of Seats *" at bounding box center [776, 130] width 671 height 68
type input "*"
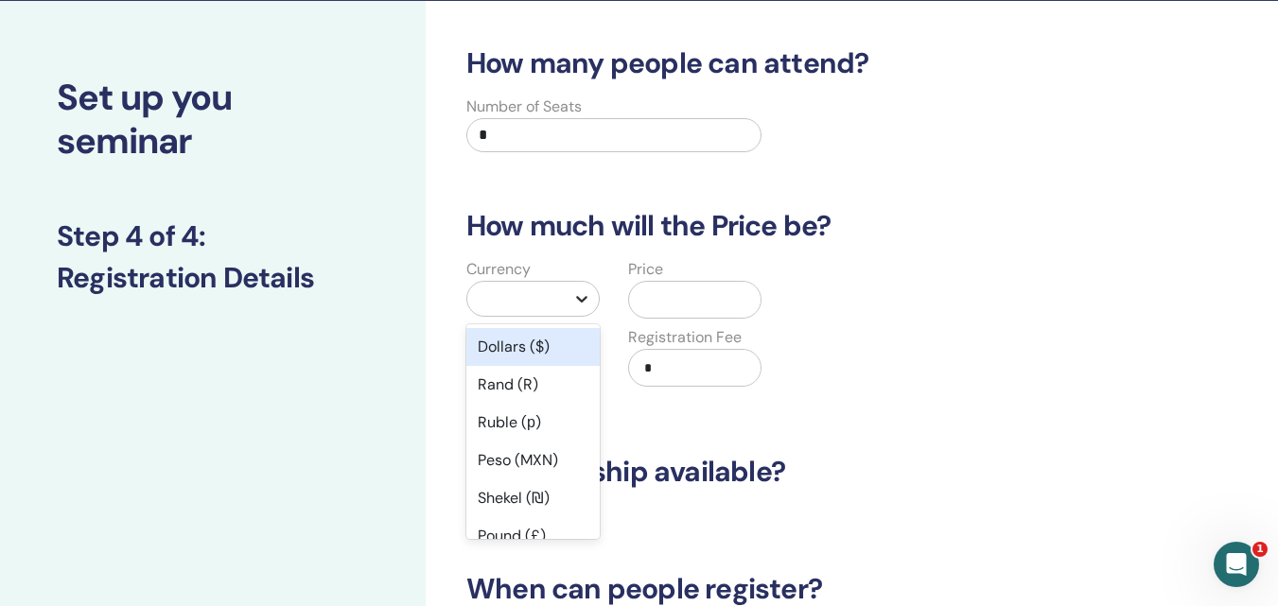
click at [584, 301] on icon at bounding box center [581, 299] width 11 height 7
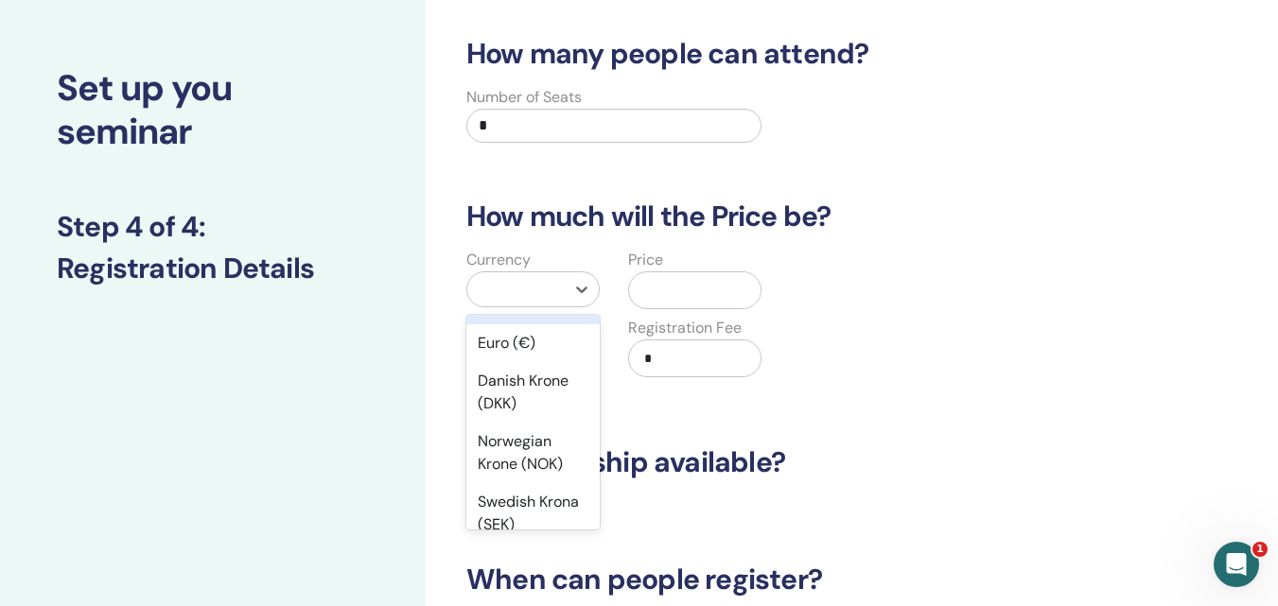
scroll to position [1703, 0]
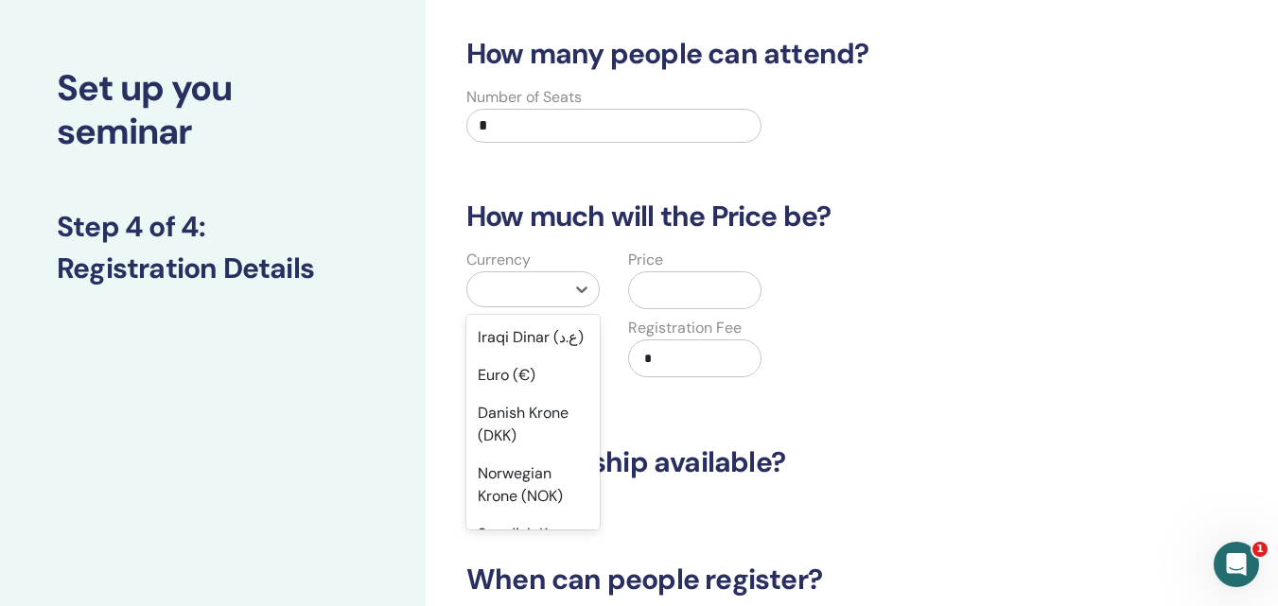
click at [518, 281] on div "Türk Lirası (₺)" at bounding box center [532, 262] width 133 height 38
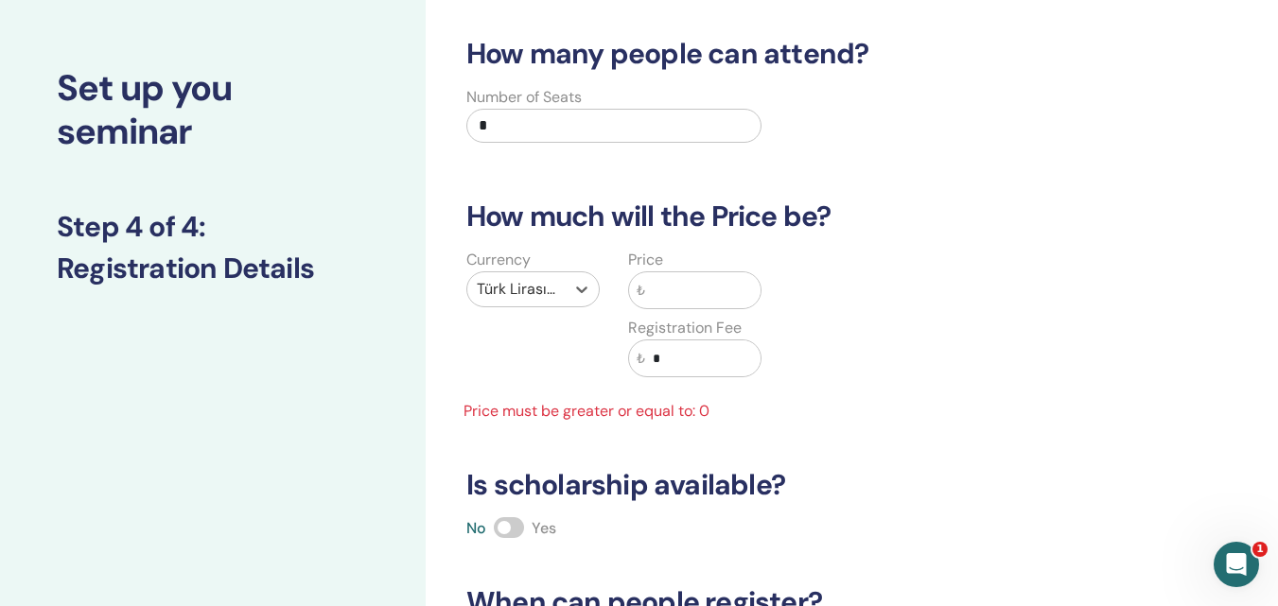
click at [678, 294] on input "text" at bounding box center [702, 290] width 115 height 36
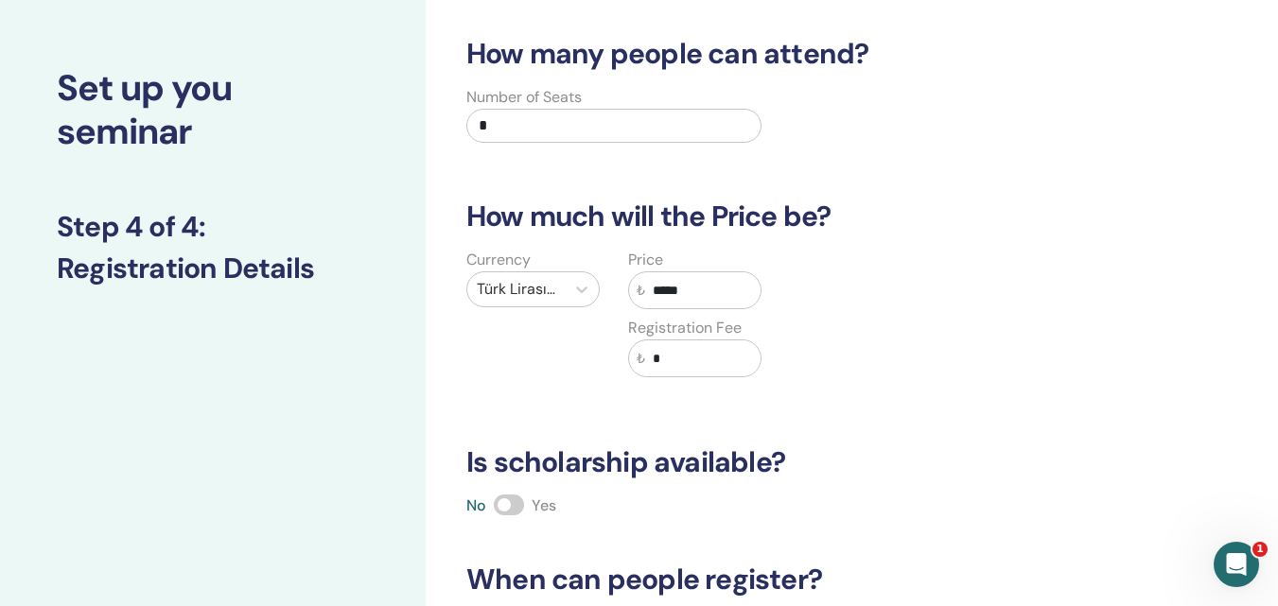
type input "*****"
click at [895, 370] on div "Currency Türk Lirası (₺) Price ₺ ***** Registration Fee ₺ *" at bounding box center [776, 324] width 671 height 151
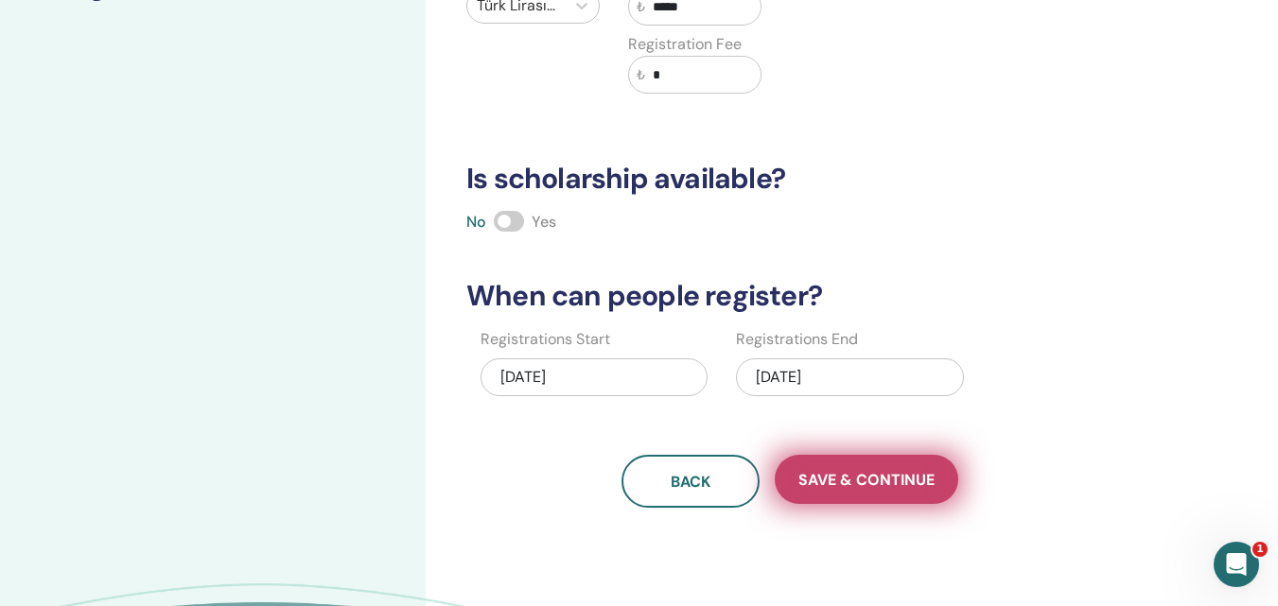
click at [897, 482] on span "Save & Continue" at bounding box center [866, 480] width 136 height 20
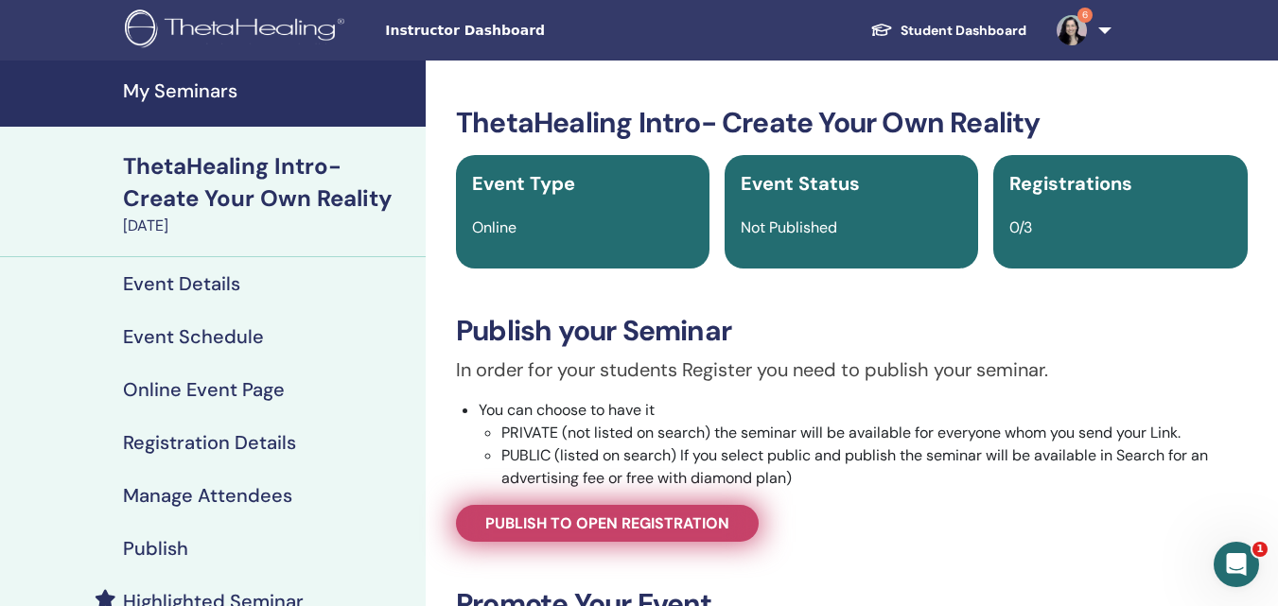
click at [639, 521] on span "Publish to open registration" at bounding box center [607, 524] width 244 height 20
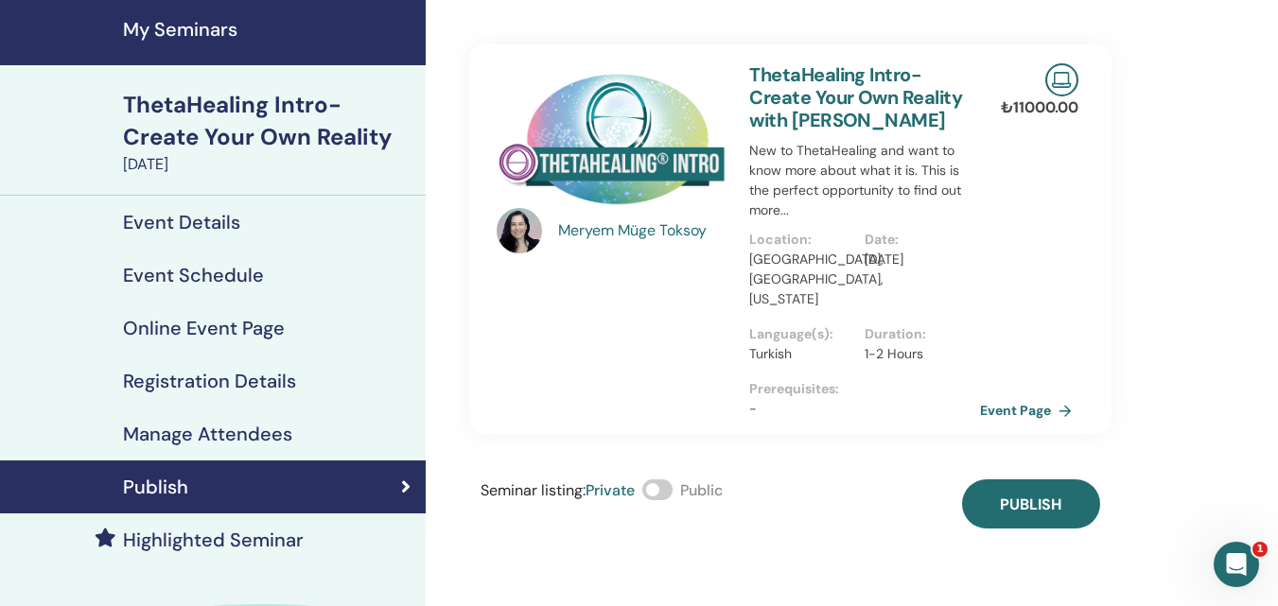
scroll to position [95, 0]
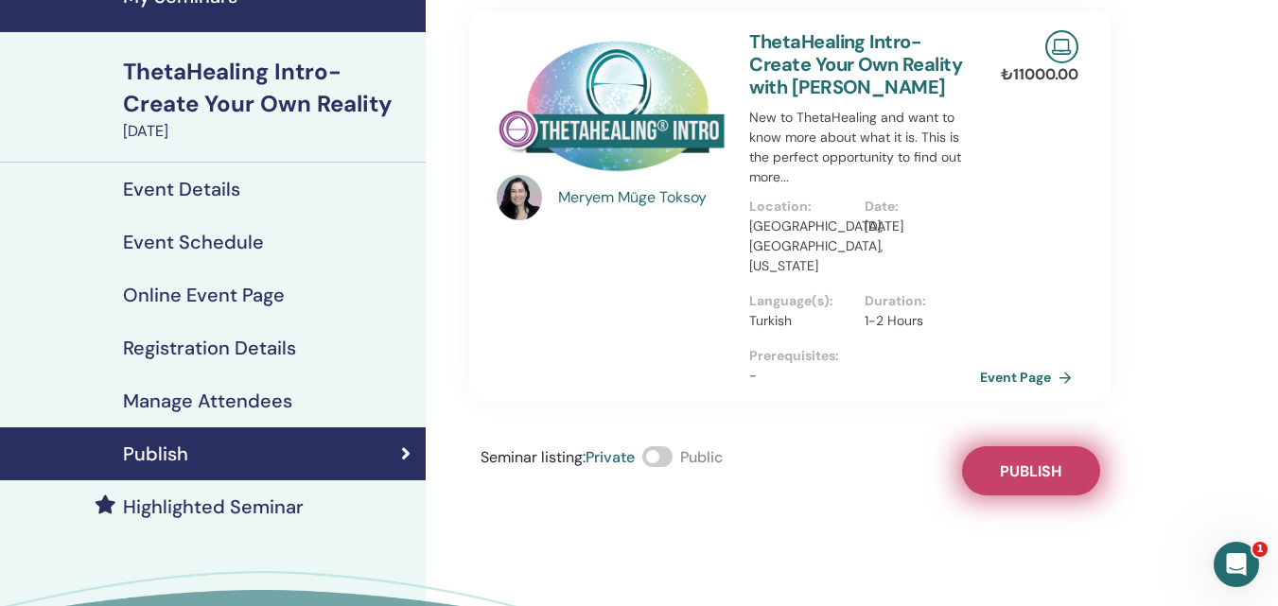
click at [1026, 456] on button "Publish" at bounding box center [1031, 471] width 138 height 49
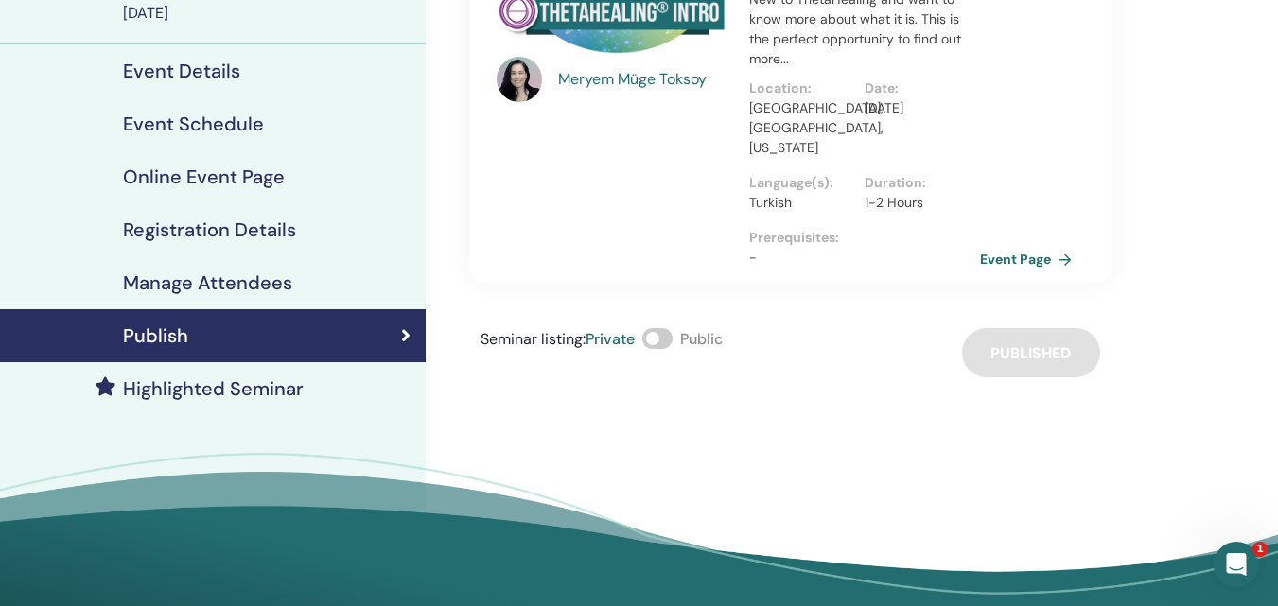
scroll to position [0, 0]
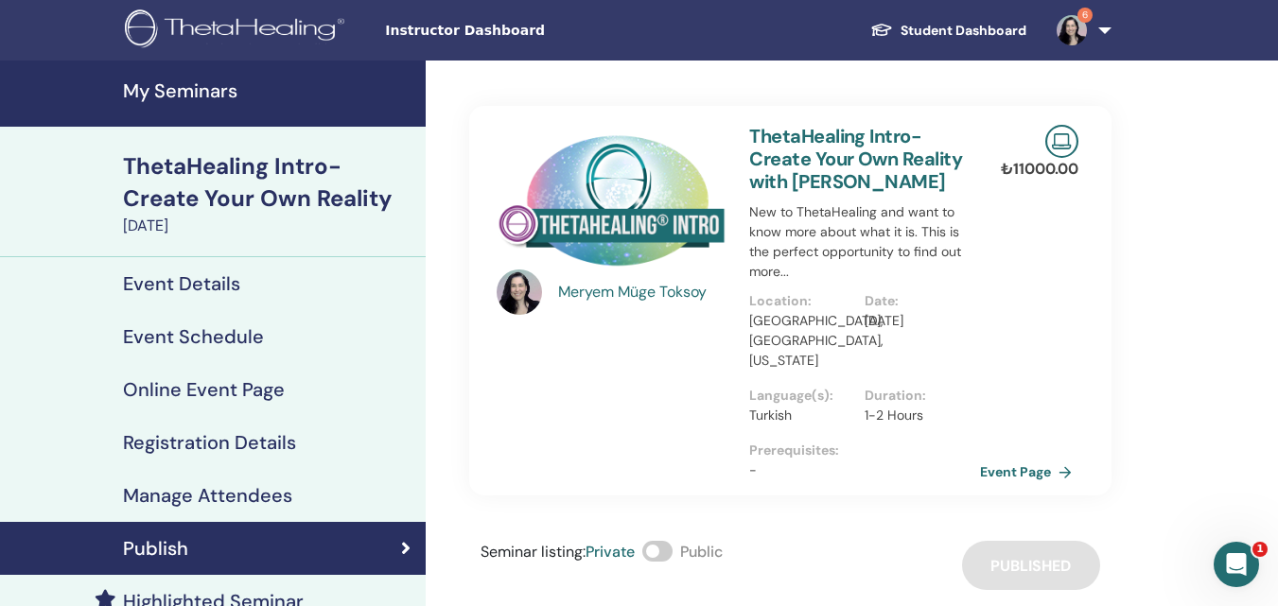
click at [1159, 69] on div "Meryem Müge Toksoy ThetaHealing Intro- Create Your Own Reality with Meryem Müge…" at bounding box center [852, 458] width 852 height 795
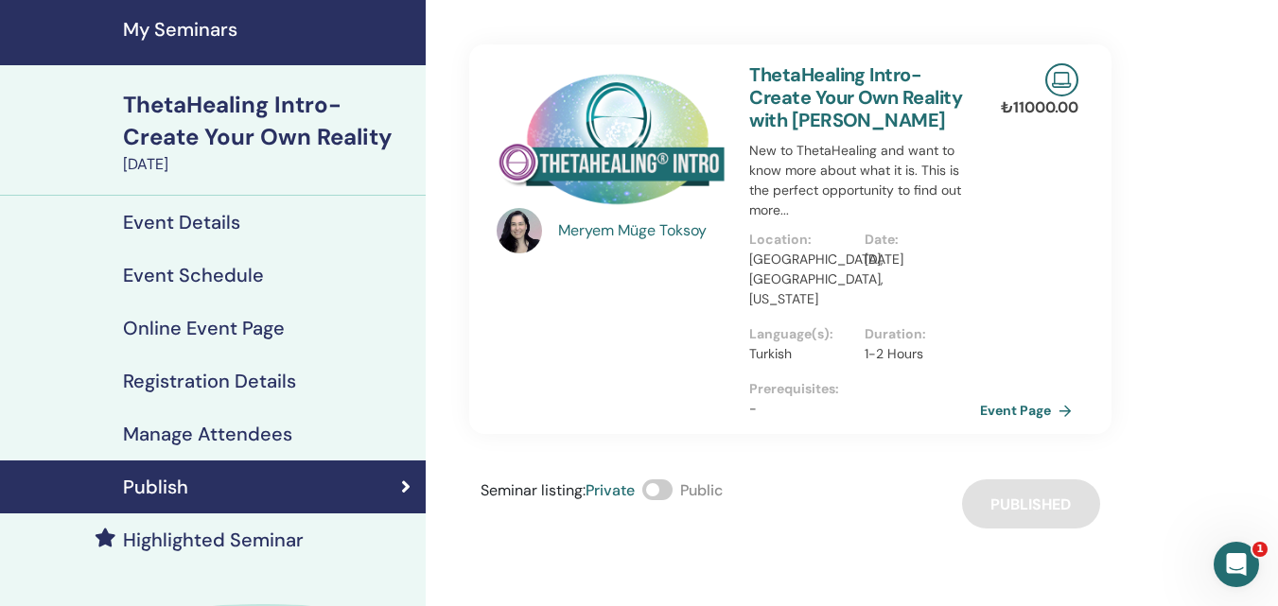
scroll to position [95, 0]
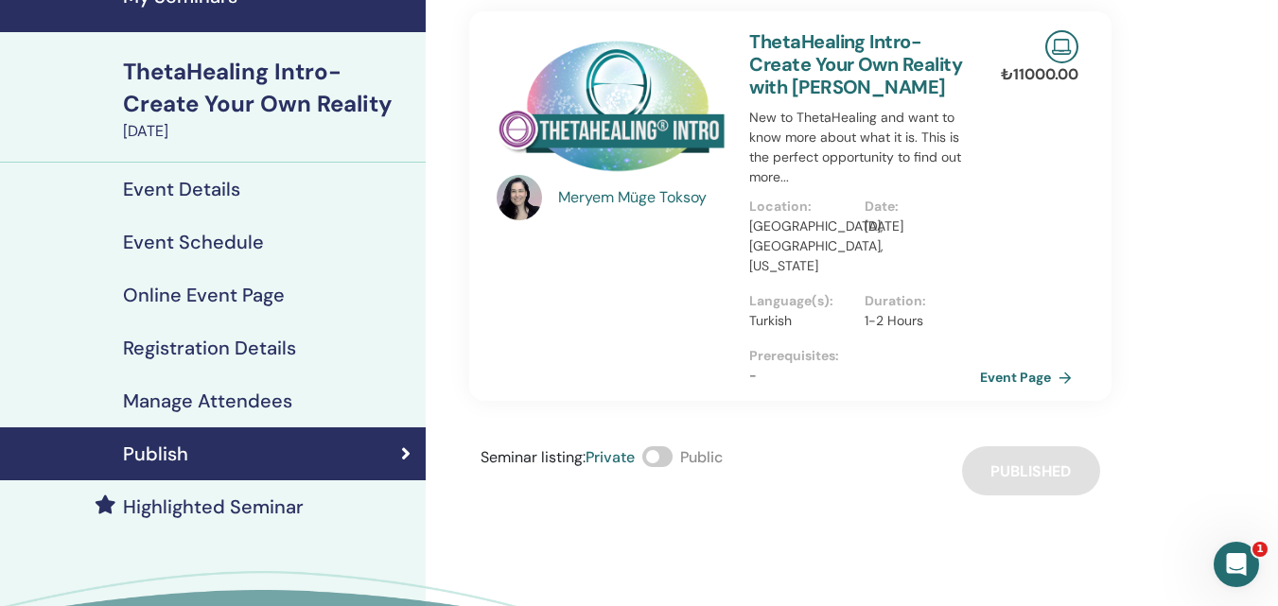
click at [671, 459] on span at bounding box center [657, 457] width 30 height 21
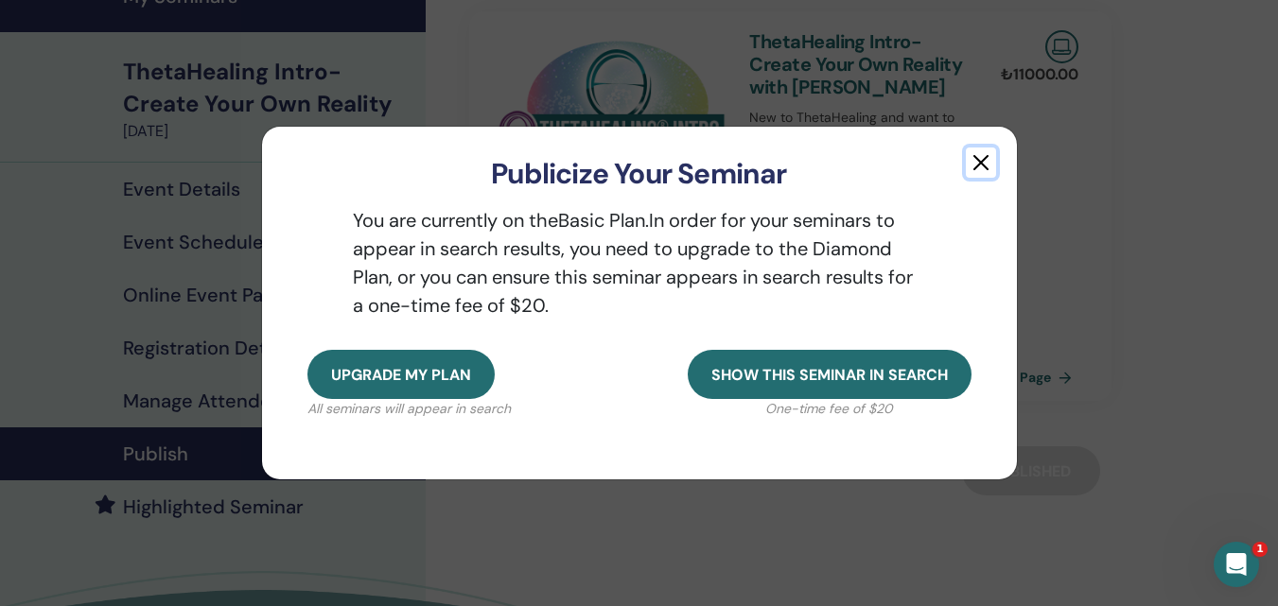
click at [982, 165] on button "button" at bounding box center [981, 163] width 30 height 30
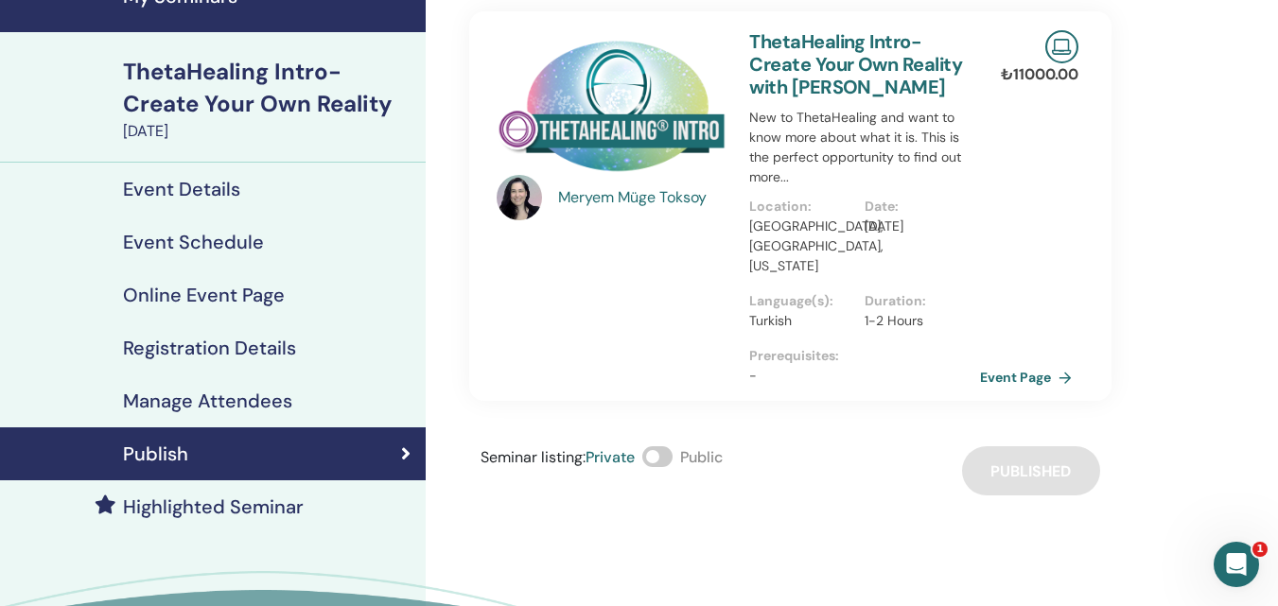
scroll to position [0, 0]
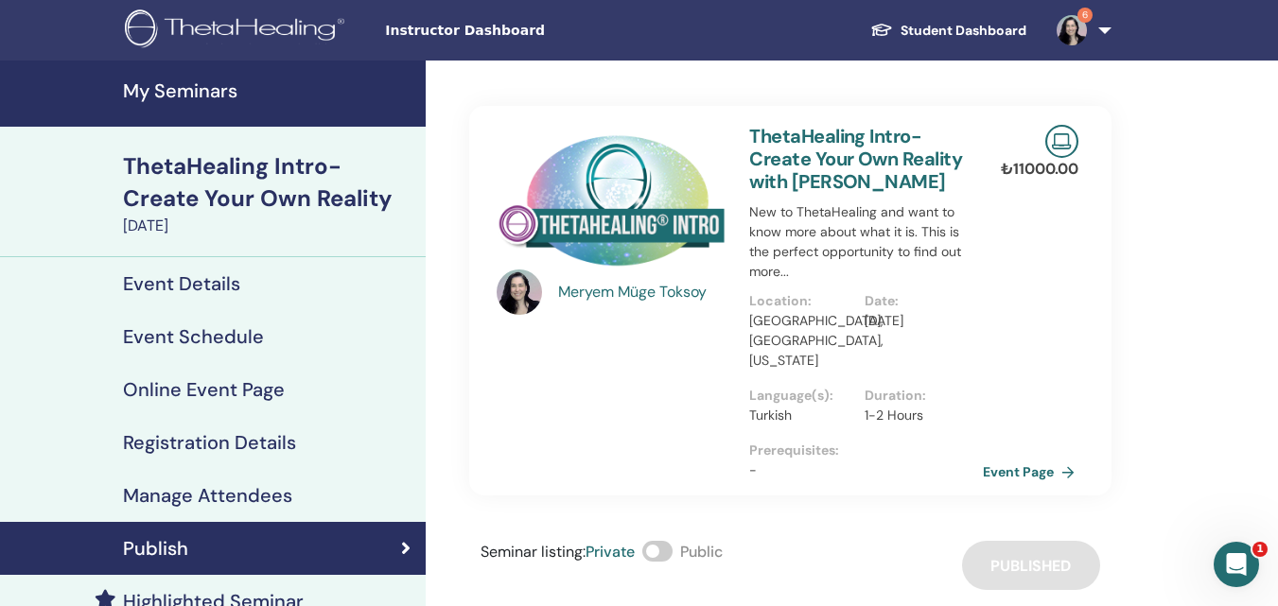
click at [1019, 476] on link "Event Page" at bounding box center [1032, 472] width 99 height 28
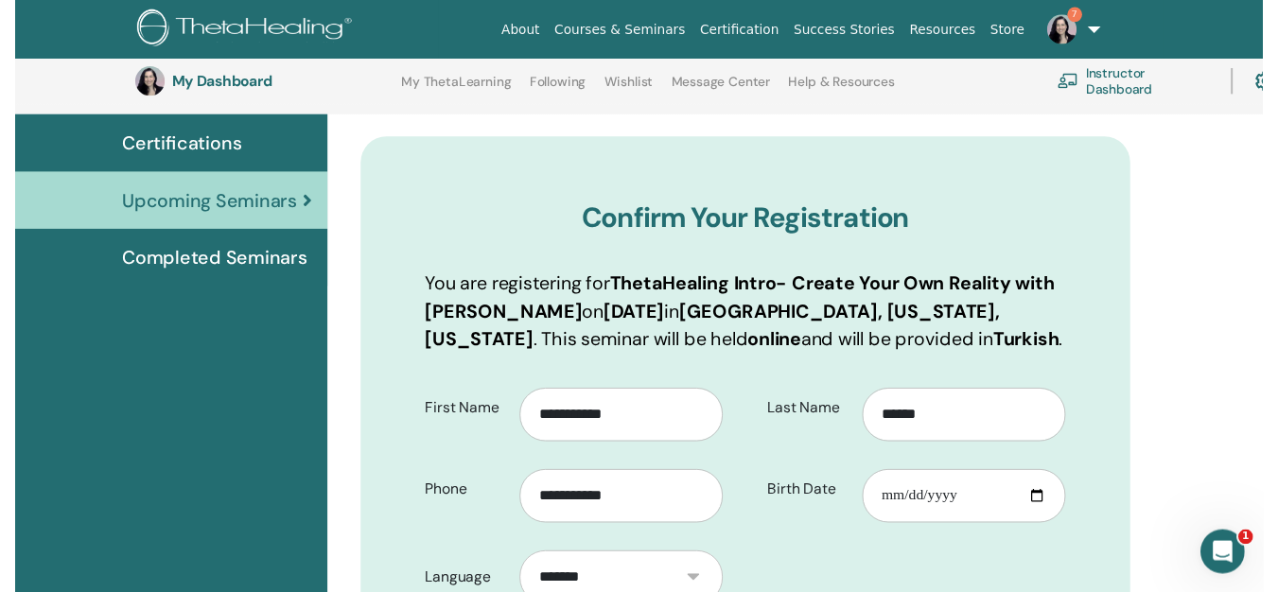
scroll to position [708, 0]
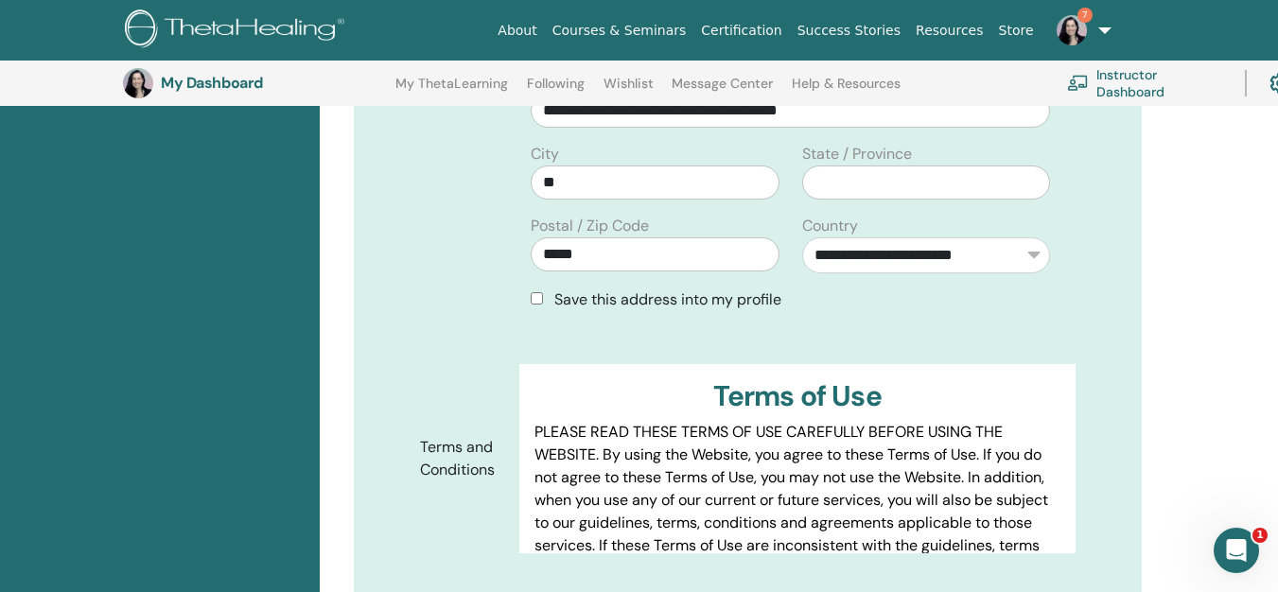
click at [1080, 27] on img at bounding box center [1072, 30] width 30 height 30
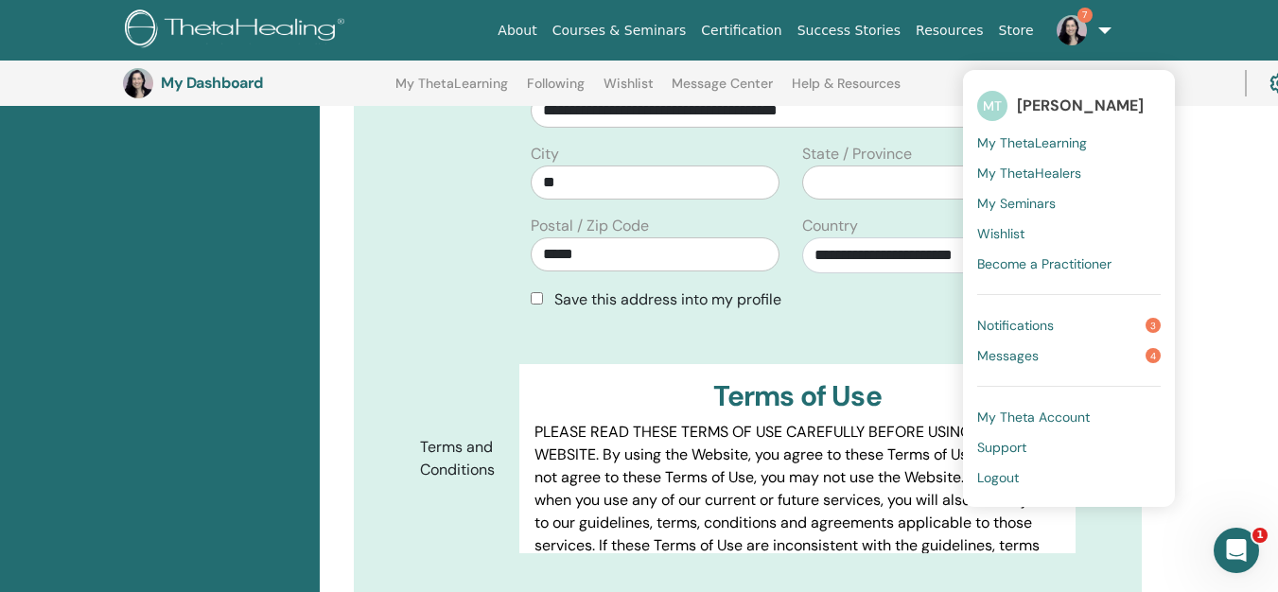
click at [1042, 330] on span "Notifications" at bounding box center [1015, 325] width 77 height 17
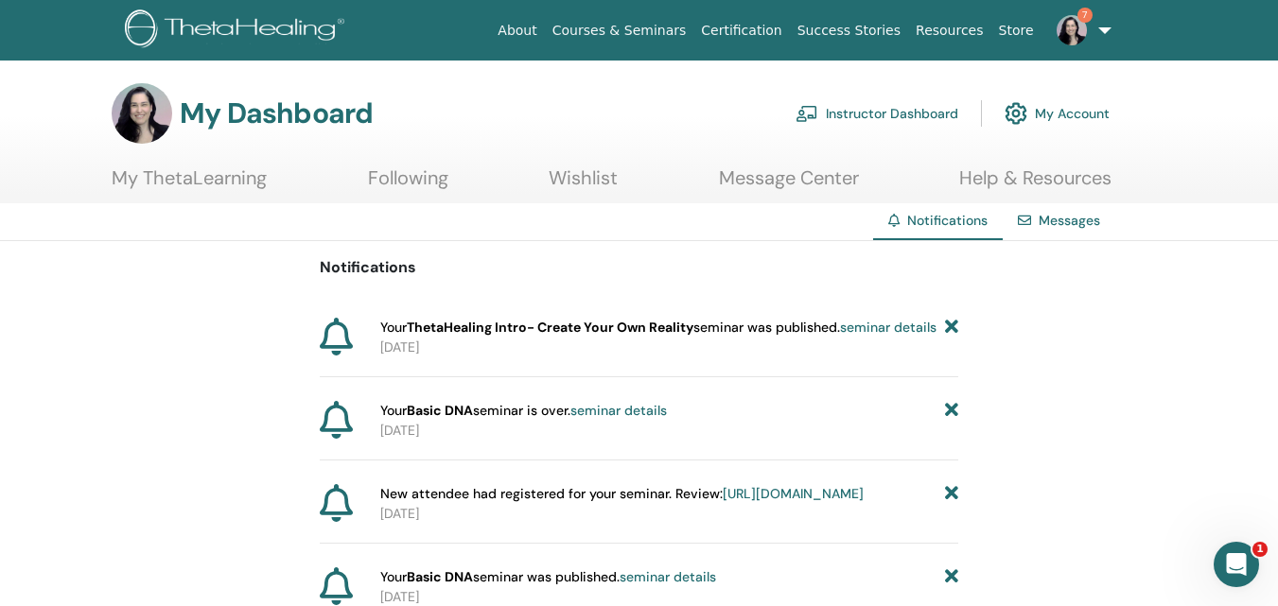
click at [1076, 30] on img at bounding box center [1072, 30] width 30 height 30
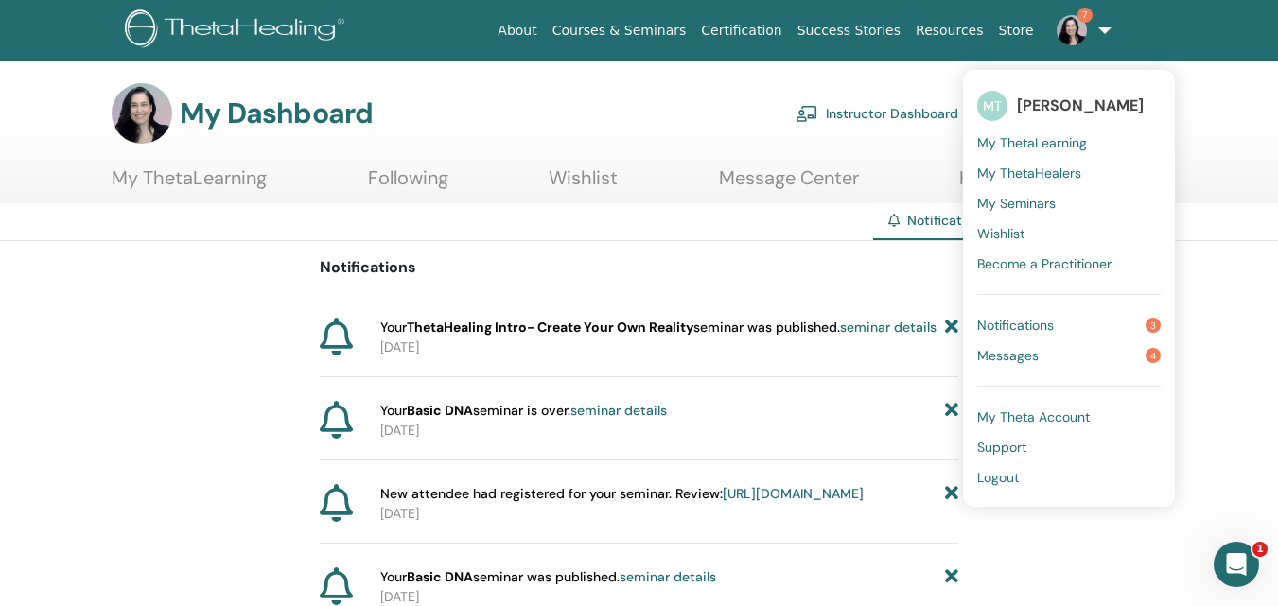
click at [1035, 354] on span "Messages" at bounding box center [1007, 355] width 61 height 17
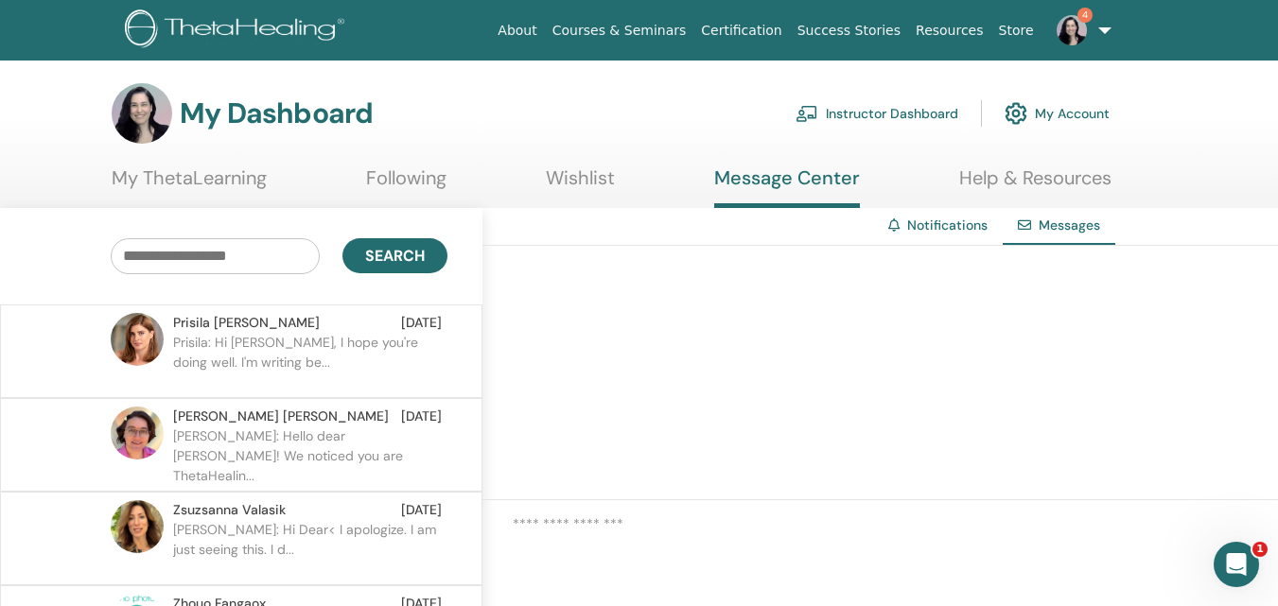
click at [308, 367] on p "Prisila: Hi [PERSON_NAME], I hope you're doing well. I'm writing be..." at bounding box center [310, 361] width 274 height 57
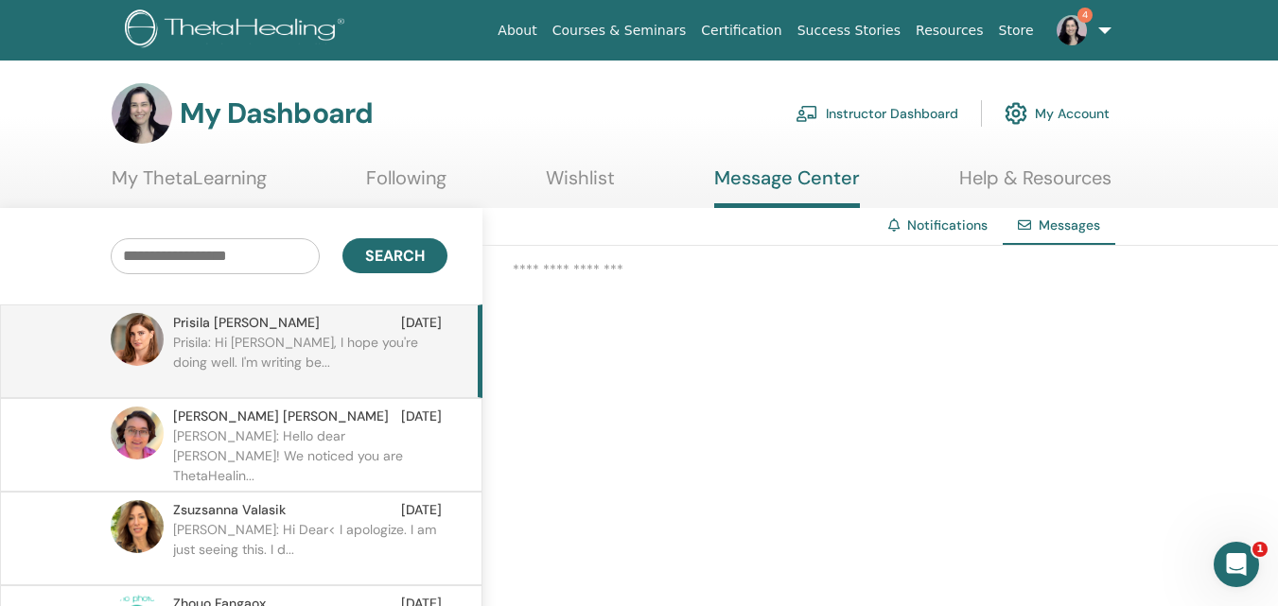
scroll to position [36, 0]
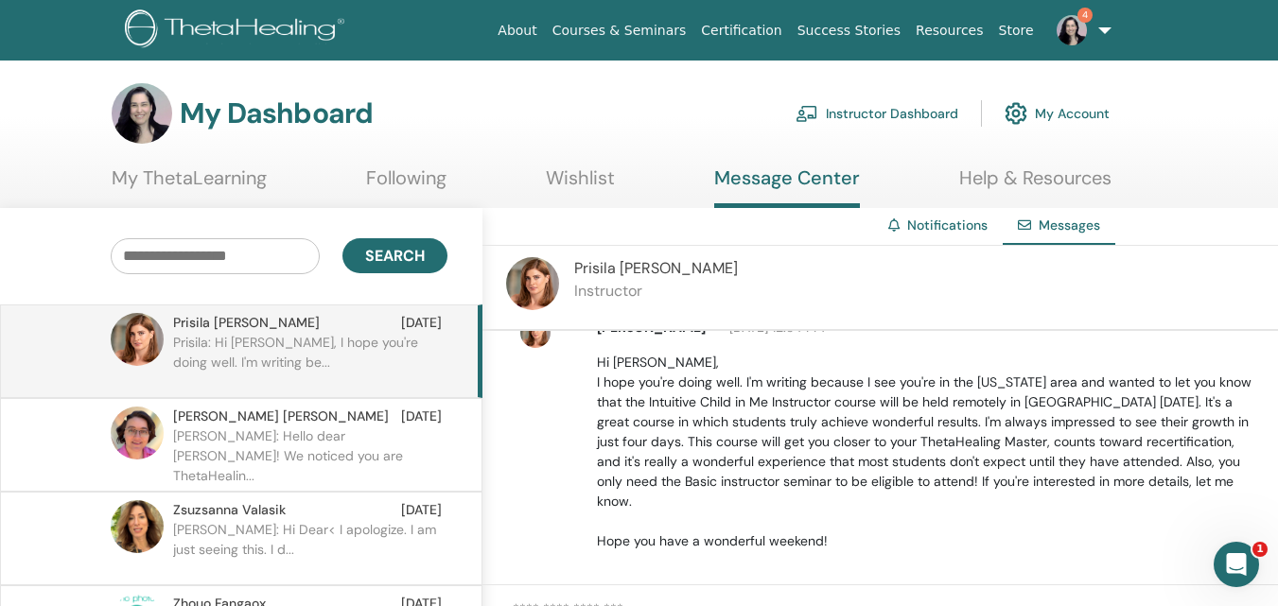
click at [243, 447] on p "[PERSON_NAME]: Hello dear [PERSON_NAME]! We noticed you are ThetaHealin..." at bounding box center [310, 455] width 274 height 57
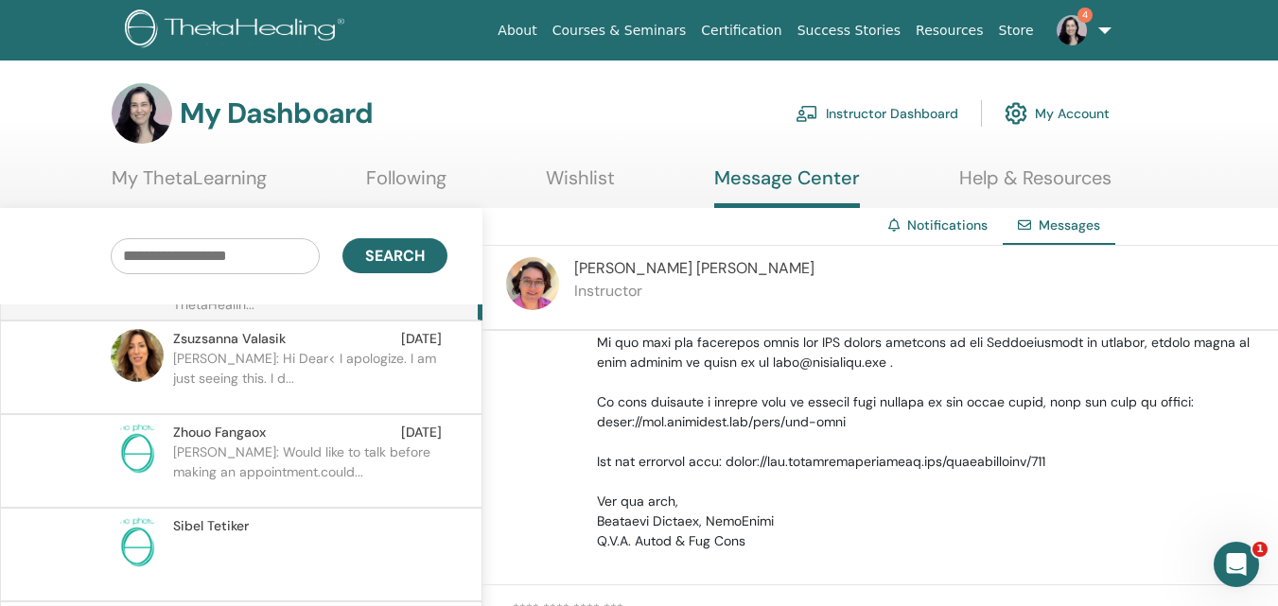
scroll to position [189, 0]
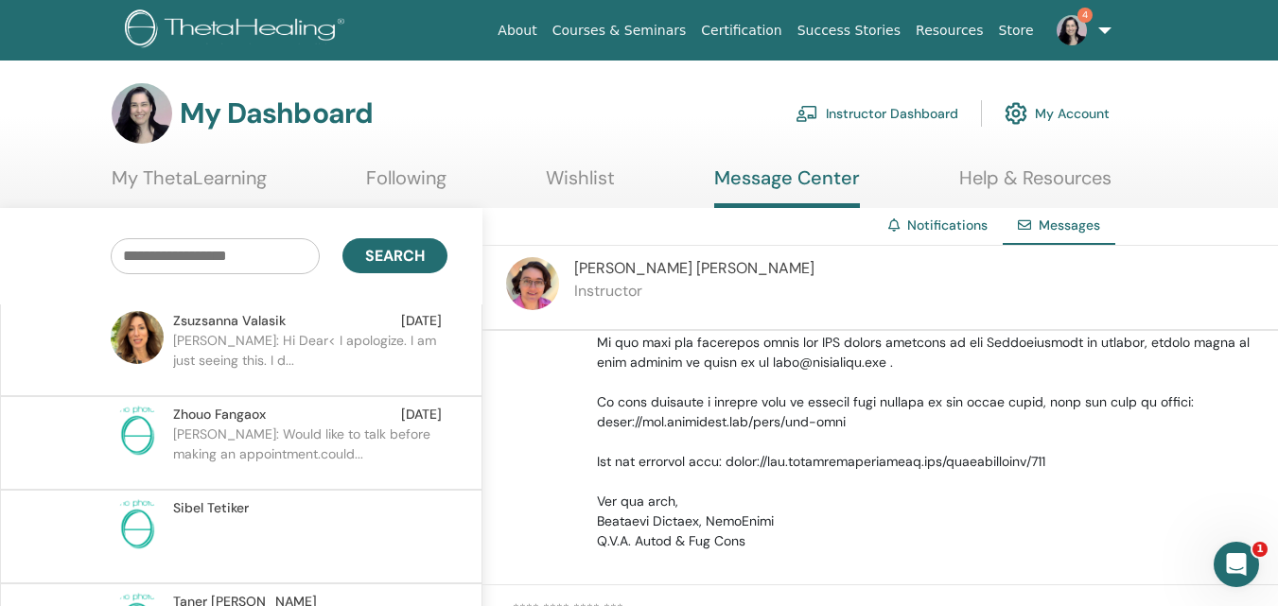
drag, startPoint x: 306, startPoint y: 340, endPoint x: 323, endPoint y: 353, distance: 21.6
click at [306, 342] on p "Zsuzsanna: Hi Dear< I apologize. I am just seeing this. I d..." at bounding box center [310, 359] width 274 height 57
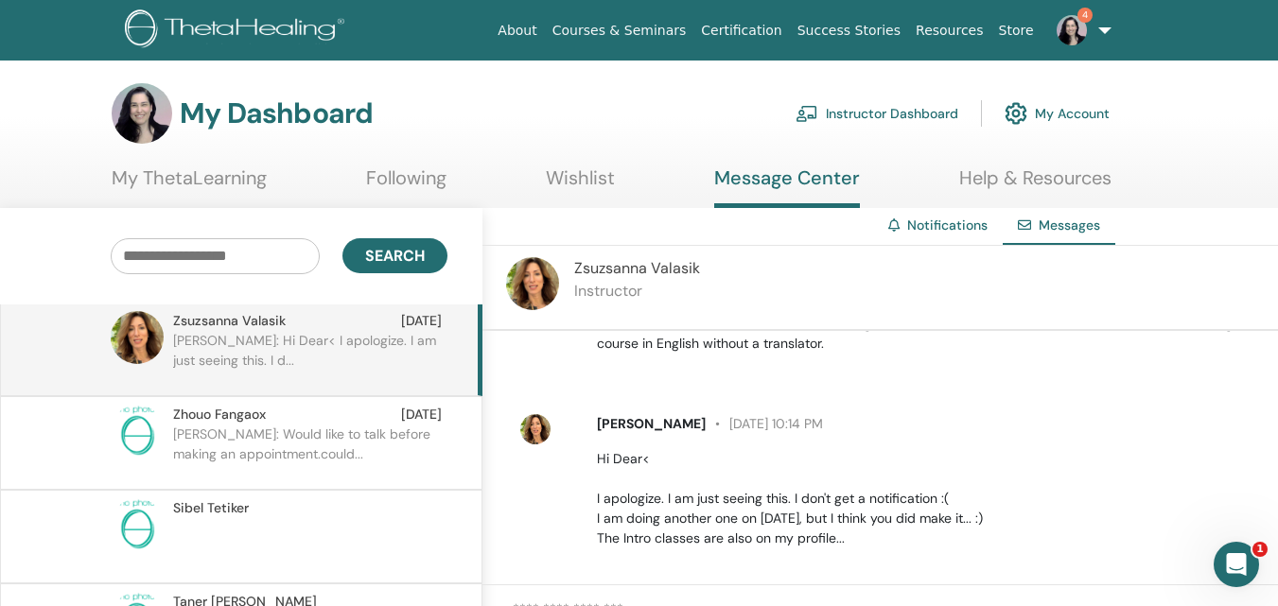
scroll to position [112, 0]
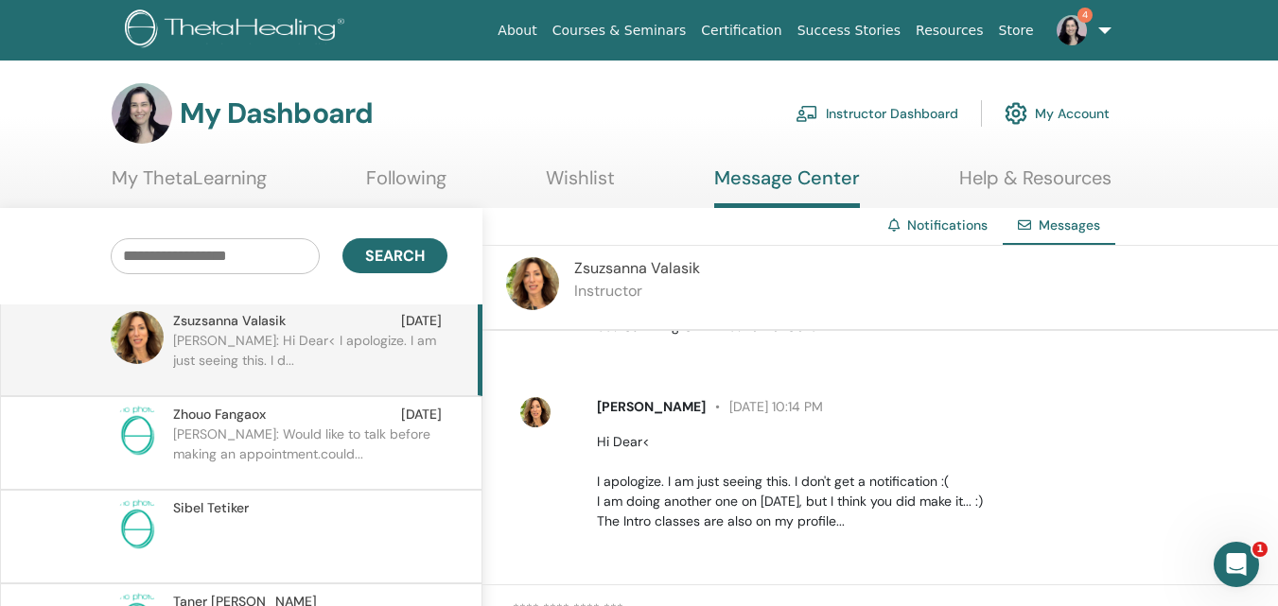
click at [346, 512] on div "Sibel Tetiker" at bounding box center [307, 509] width 269 height 20
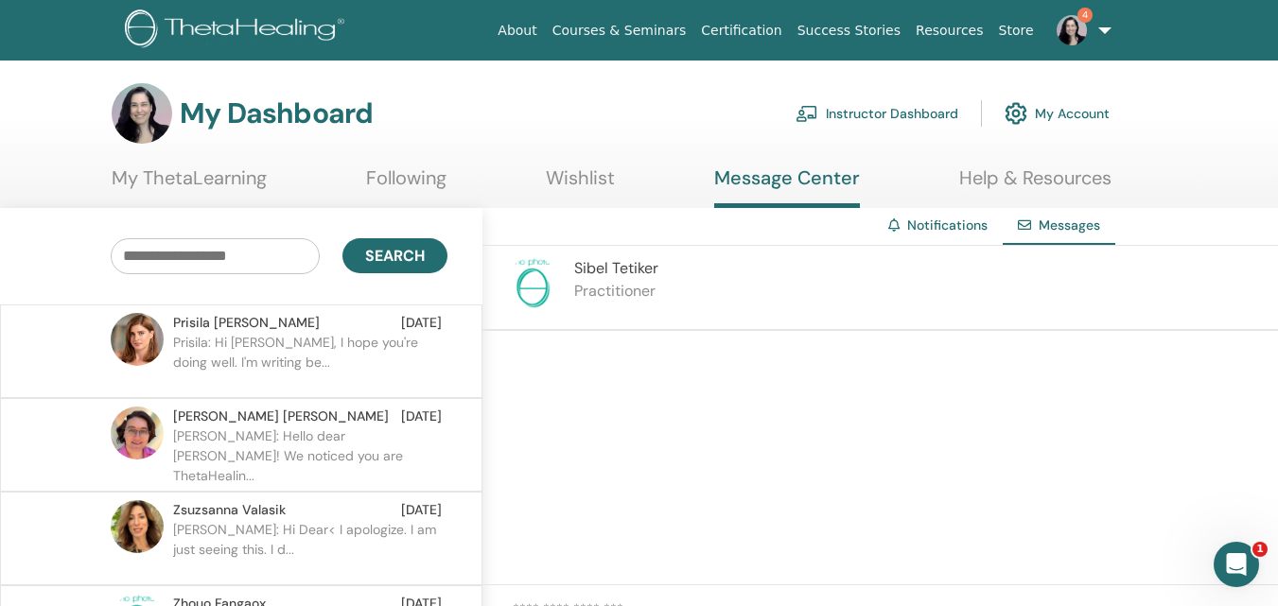
click at [312, 356] on p "Prisila: Hi Meryem, I hope you're doing well. I'm writing be..." at bounding box center [310, 361] width 274 height 57
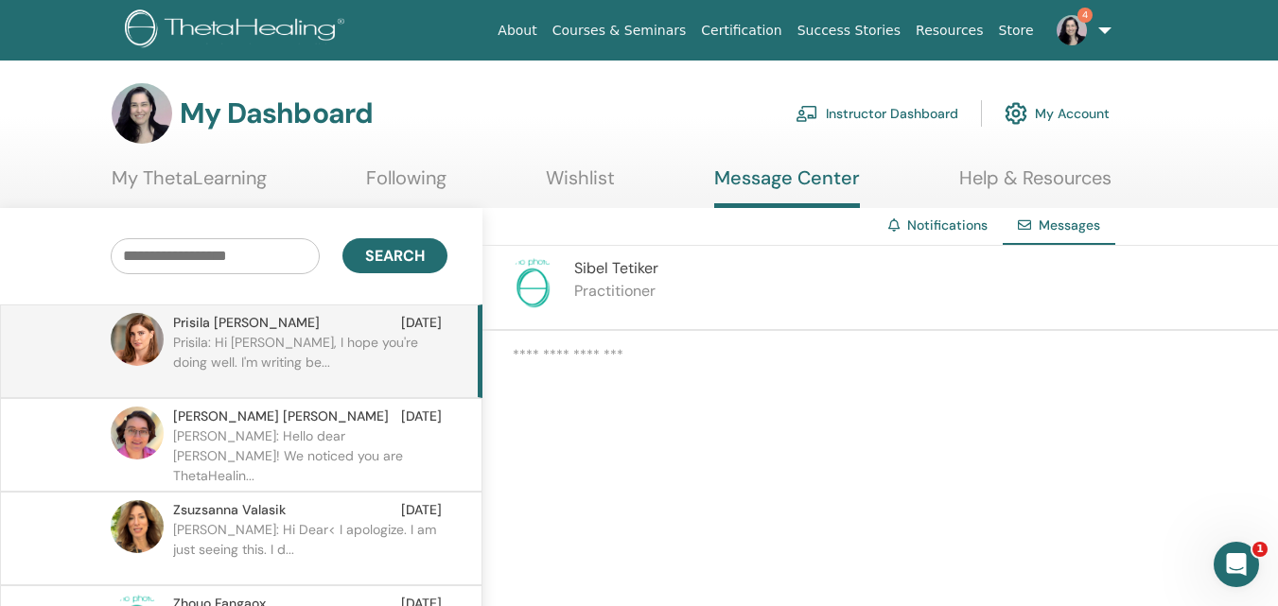
scroll to position [36, 0]
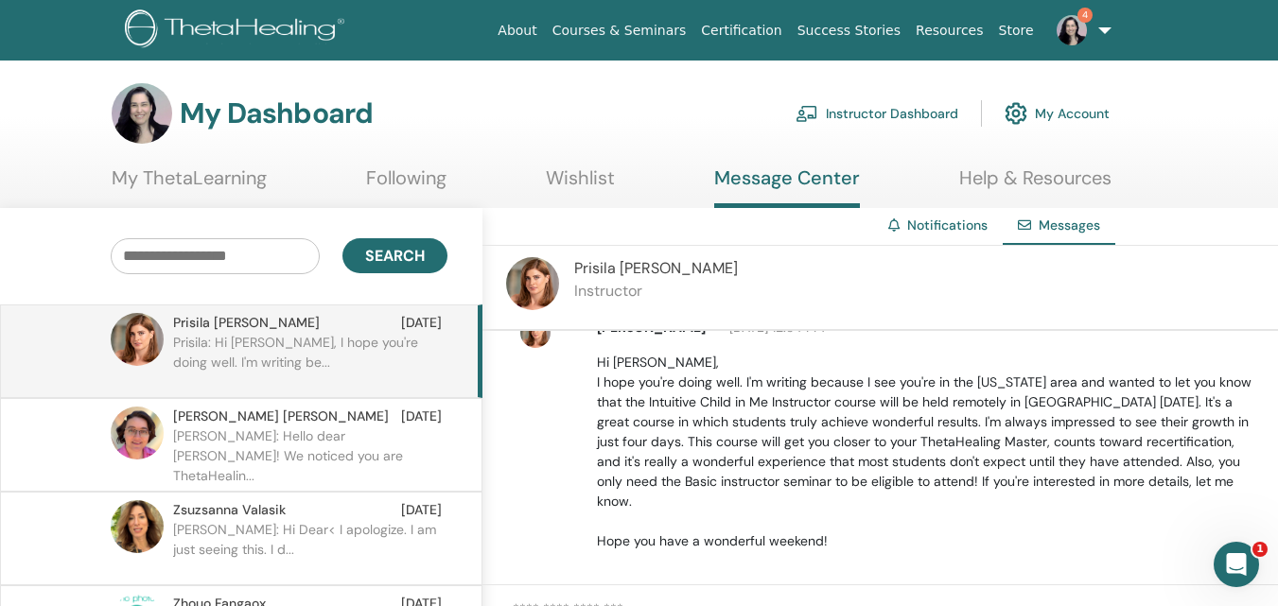
click at [319, 440] on p "Samantha: Hello dear Meryem! We noticed you are ThetaHealin..." at bounding box center [310, 455] width 274 height 57
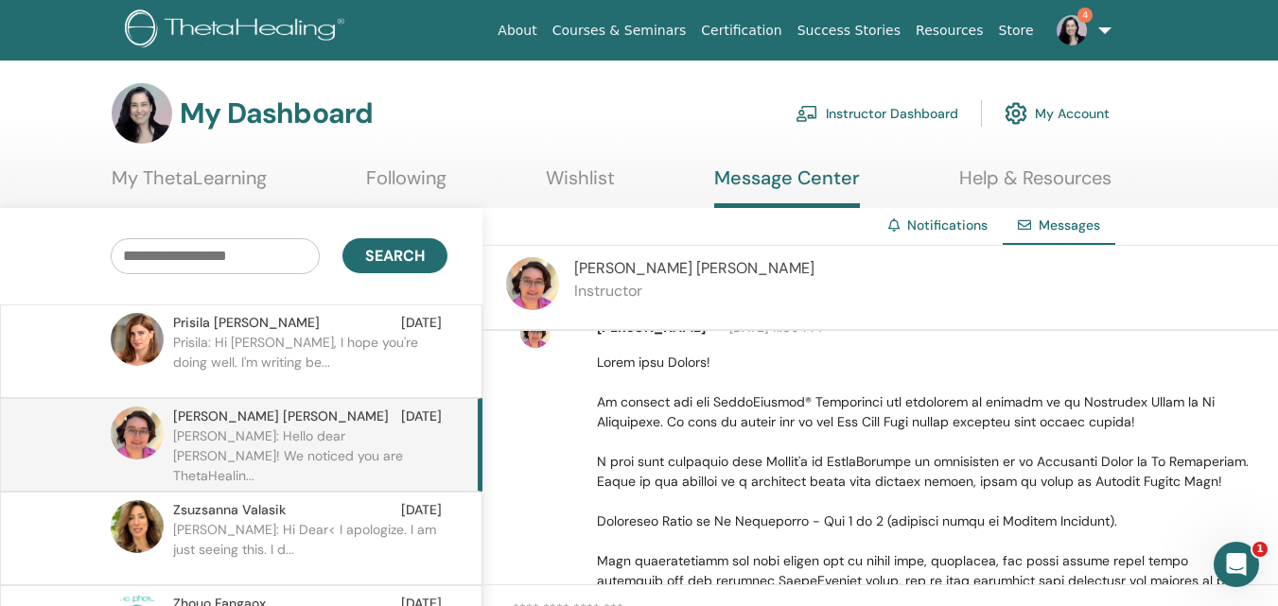
click at [287, 346] on p "Prisila: Hi Meryem, I hope you're doing well. I'm writing be..." at bounding box center [310, 361] width 274 height 57
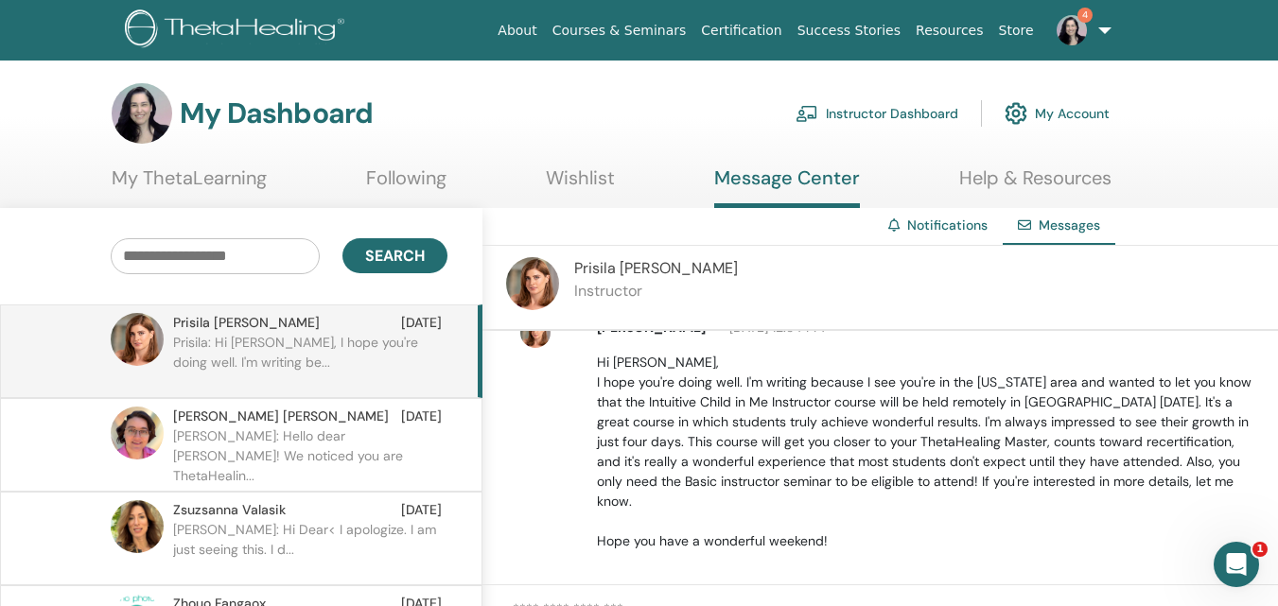
drag, startPoint x: 1067, startPoint y: 29, endPoint x: 1064, endPoint y: 39, distance: 9.9
click at [1066, 30] on img at bounding box center [1072, 30] width 30 height 30
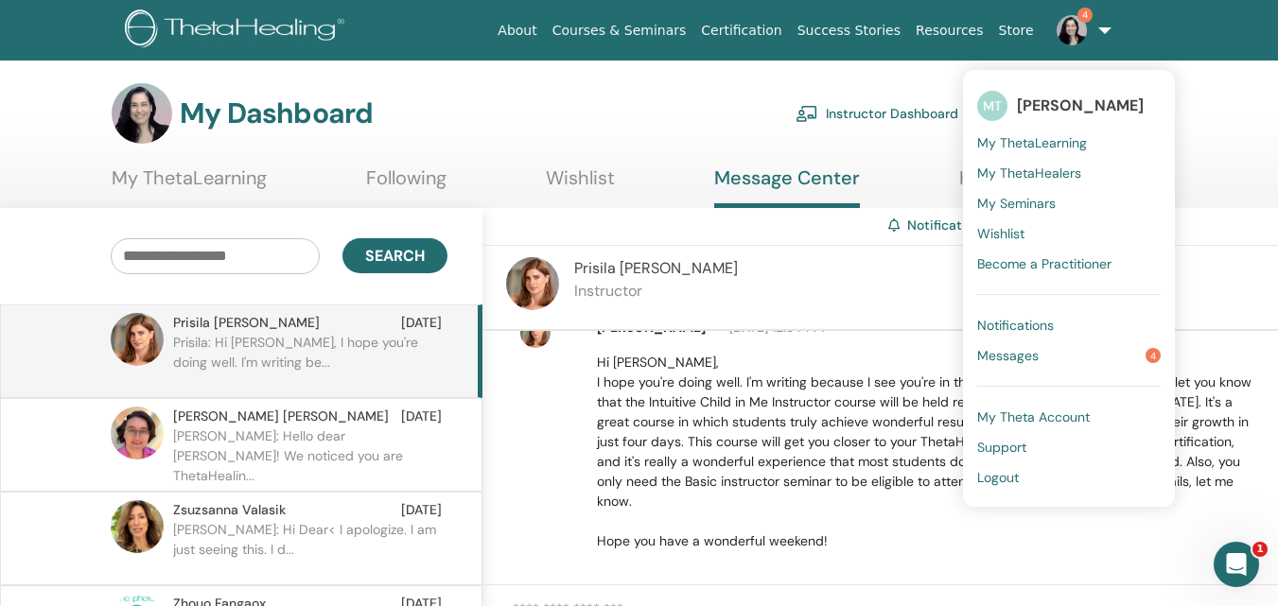
click at [1120, 352] on link "Messages 4" at bounding box center [1069, 356] width 184 height 30
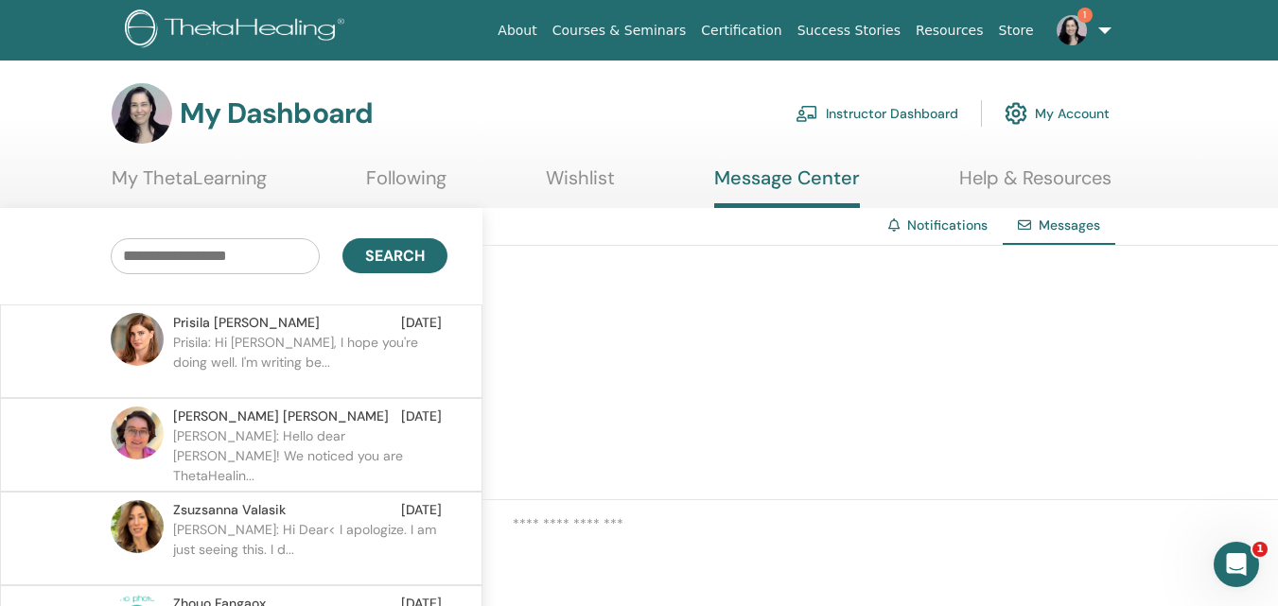
click at [940, 229] on link "Notifications" at bounding box center [947, 225] width 80 height 17
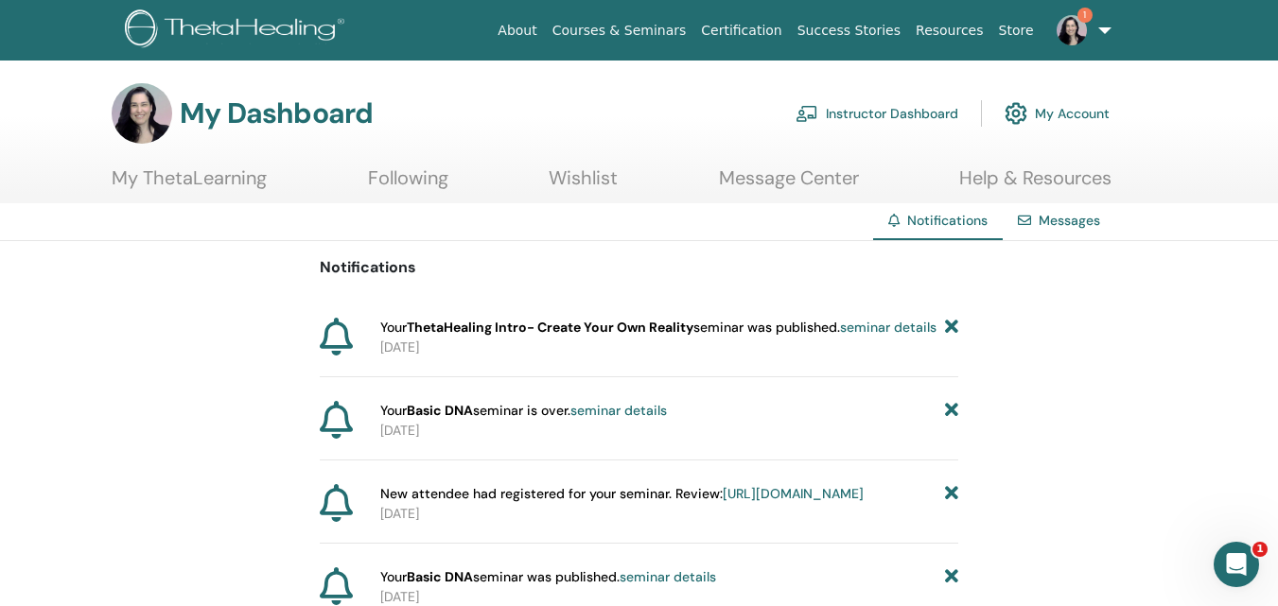
click at [954, 325] on icon at bounding box center [951, 328] width 13 height 20
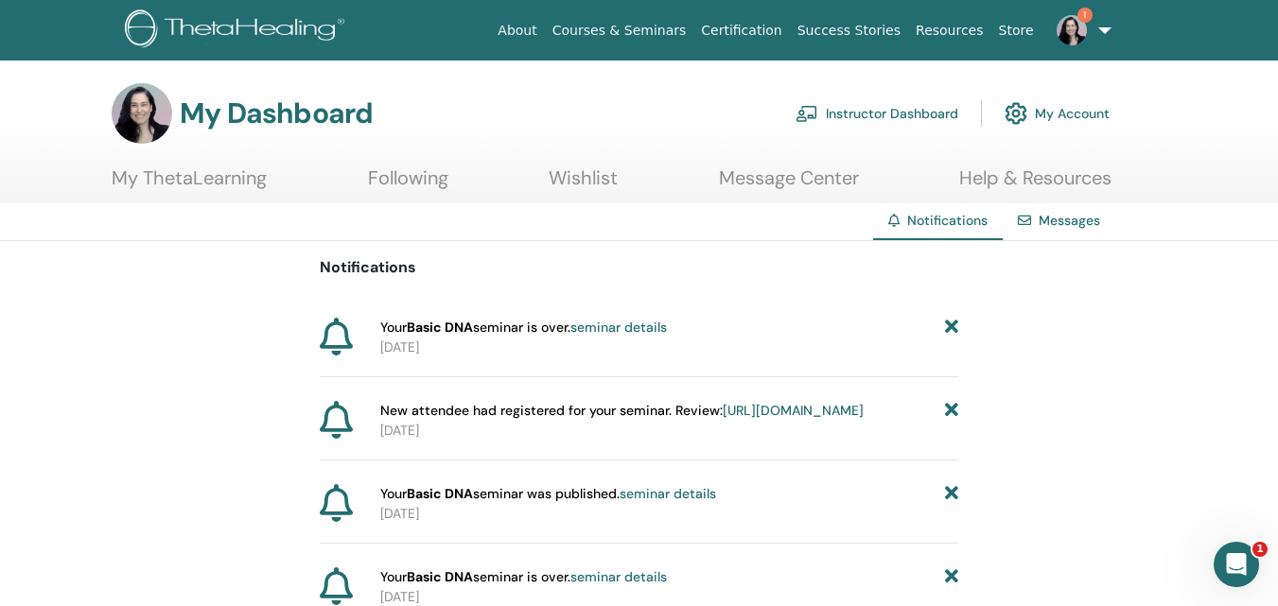
click at [953, 325] on icon at bounding box center [951, 328] width 13 height 20
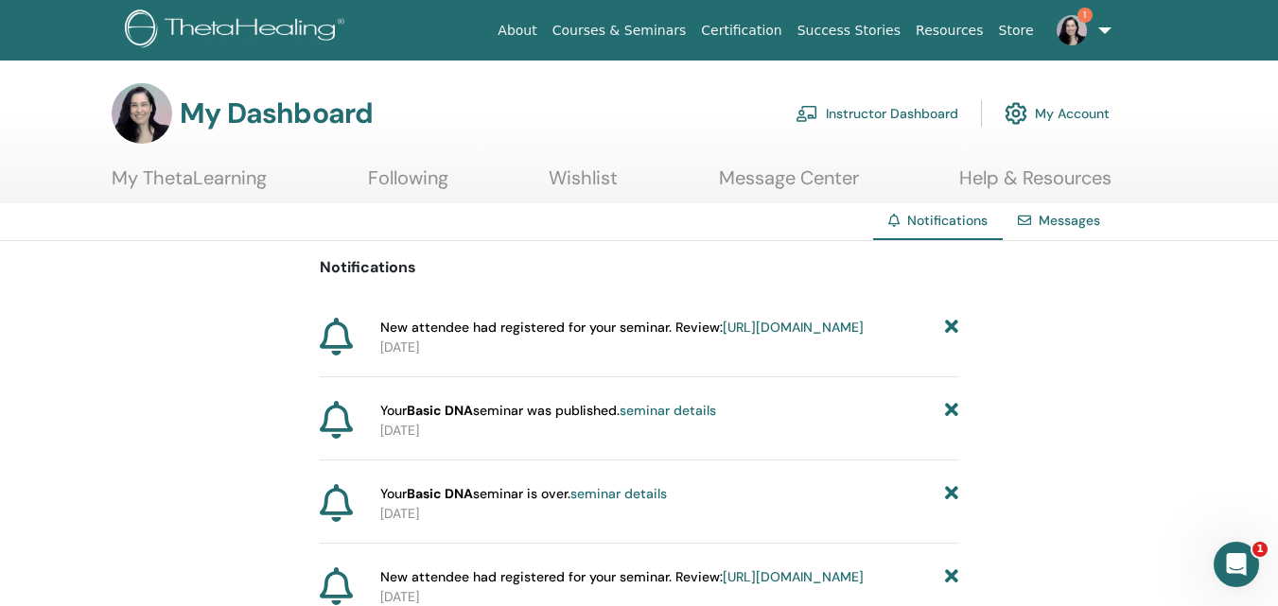
click at [950, 324] on icon at bounding box center [951, 328] width 13 height 20
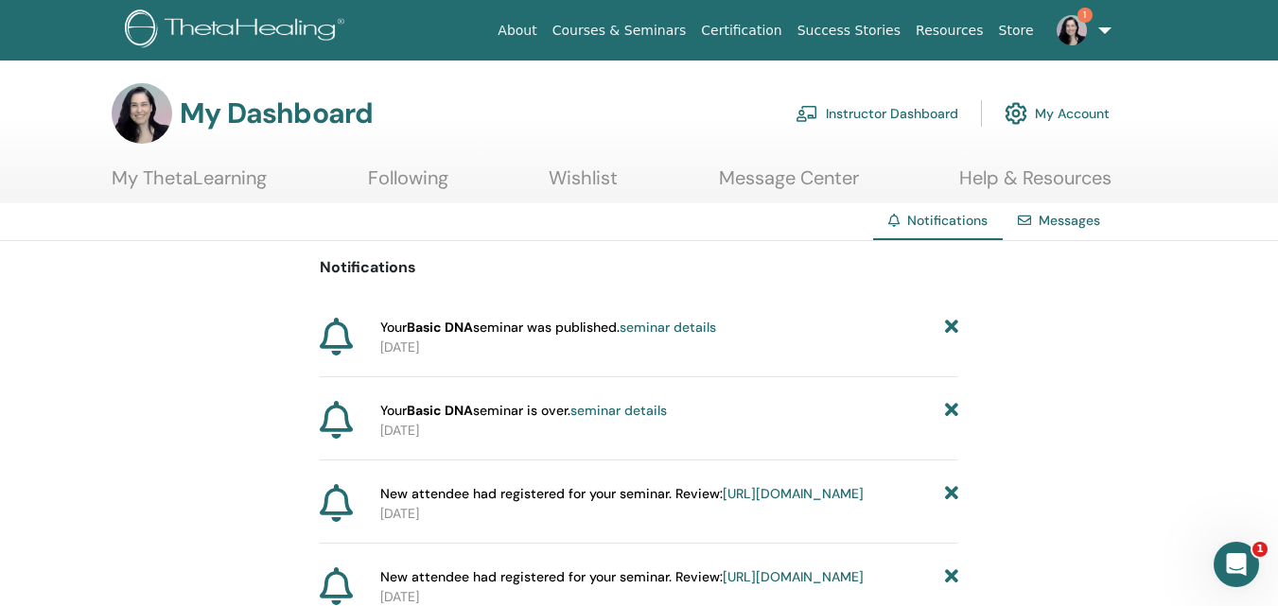
click at [950, 324] on icon at bounding box center [951, 328] width 13 height 20
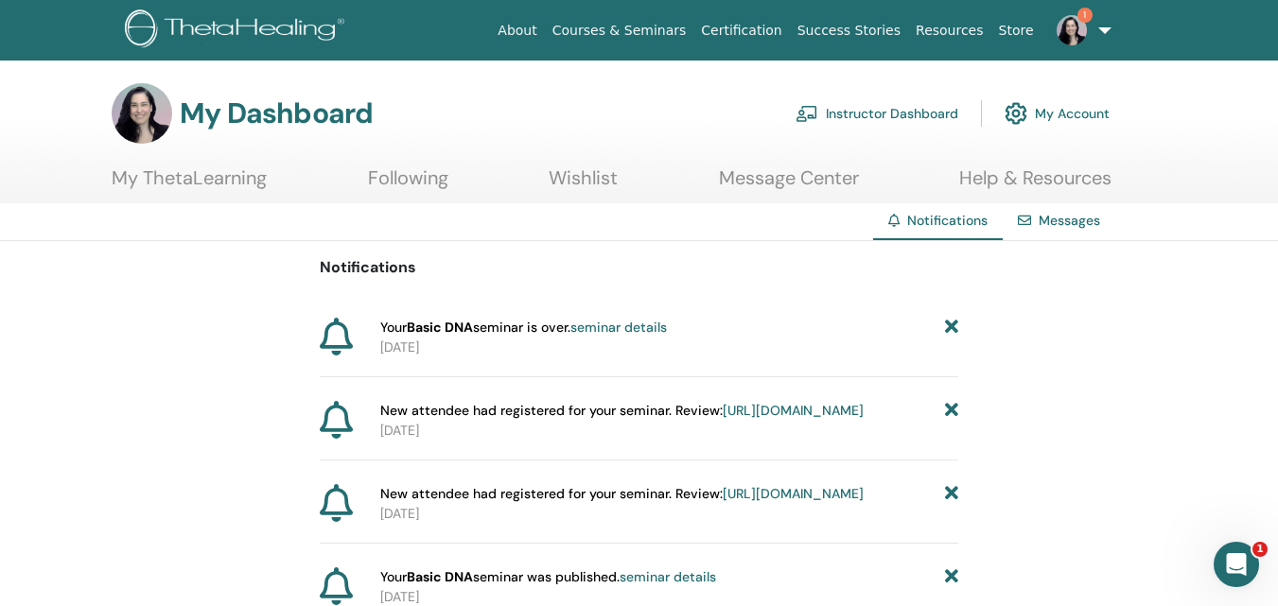
click at [950, 324] on icon at bounding box center [951, 328] width 13 height 20
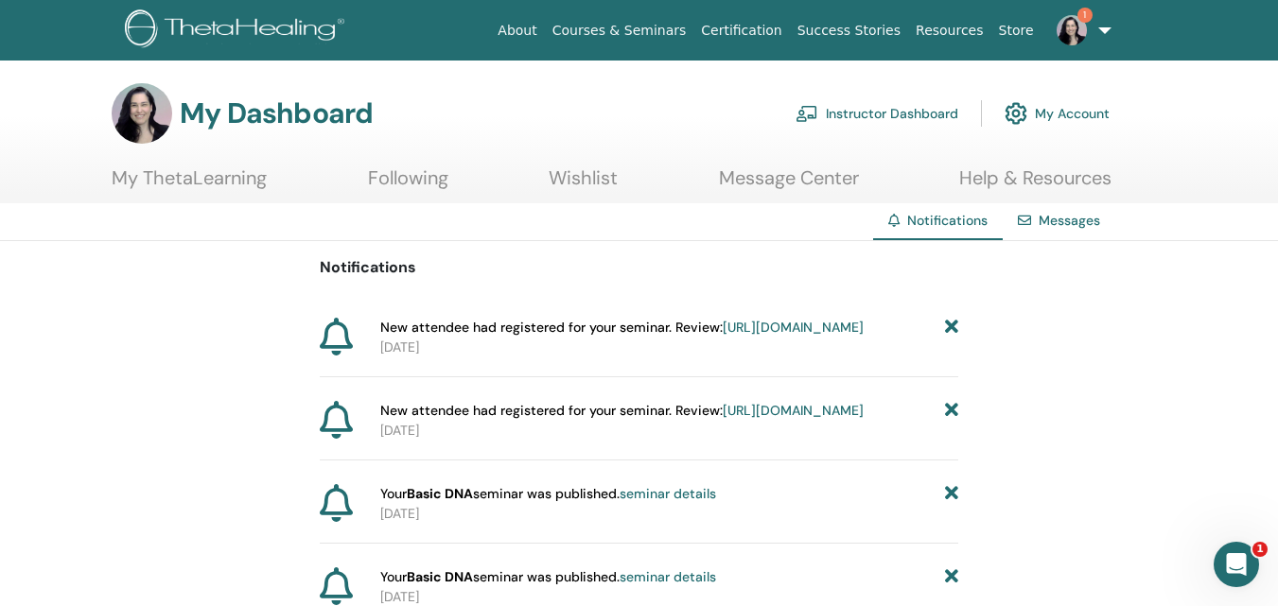
click at [950, 324] on icon at bounding box center [951, 328] width 13 height 20
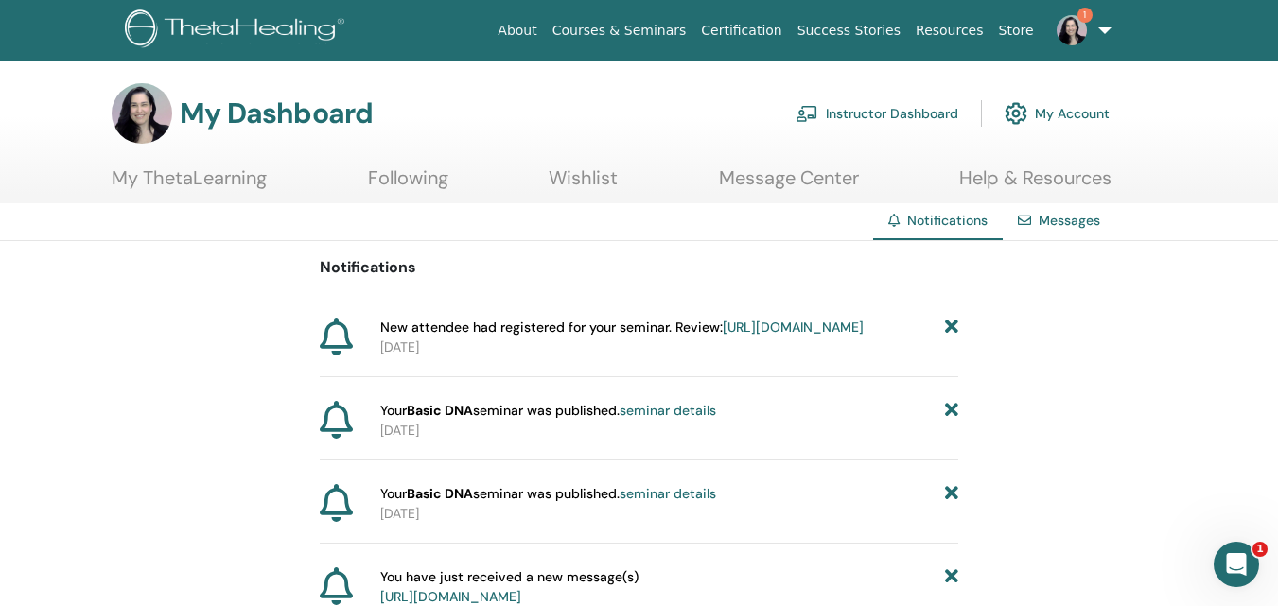
click at [950, 324] on icon at bounding box center [951, 328] width 13 height 20
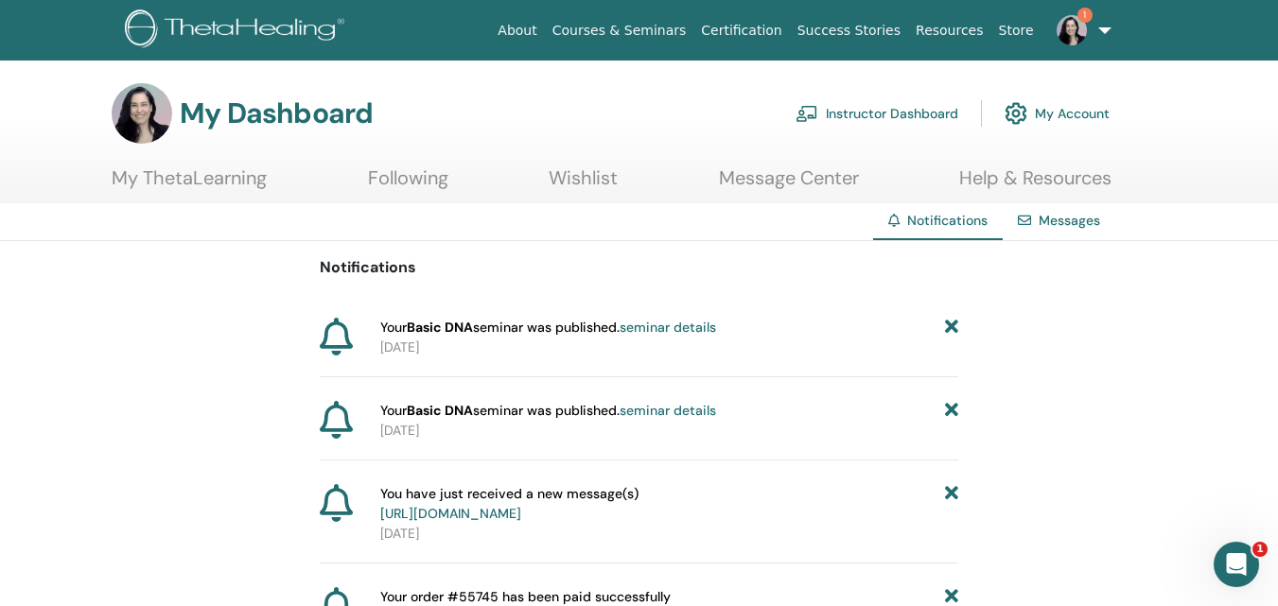
click at [950, 324] on icon at bounding box center [951, 328] width 13 height 20
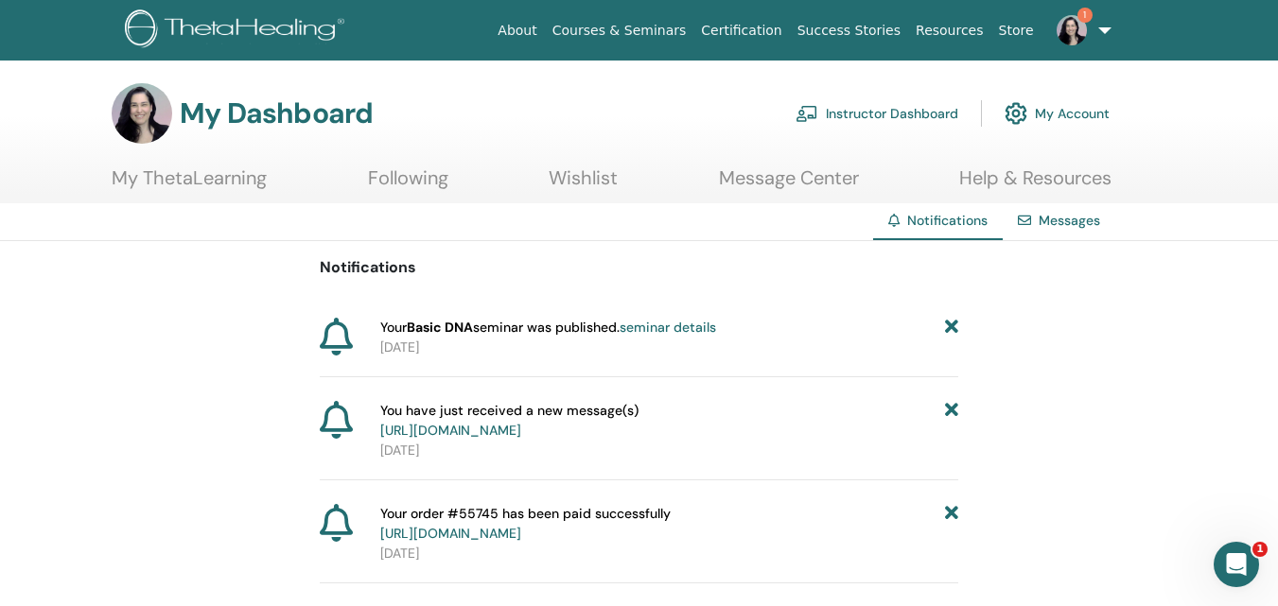
click at [950, 324] on icon at bounding box center [951, 328] width 13 height 20
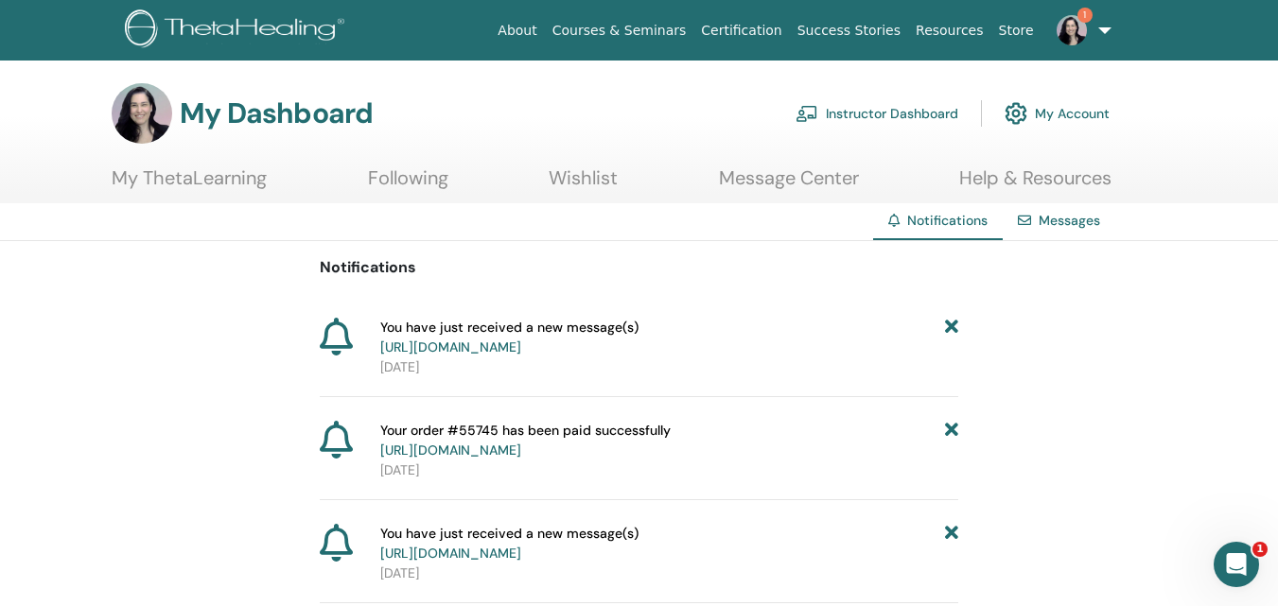
click at [950, 324] on icon at bounding box center [951, 338] width 13 height 40
